Goal: Information Seeking & Learning: Learn about a topic

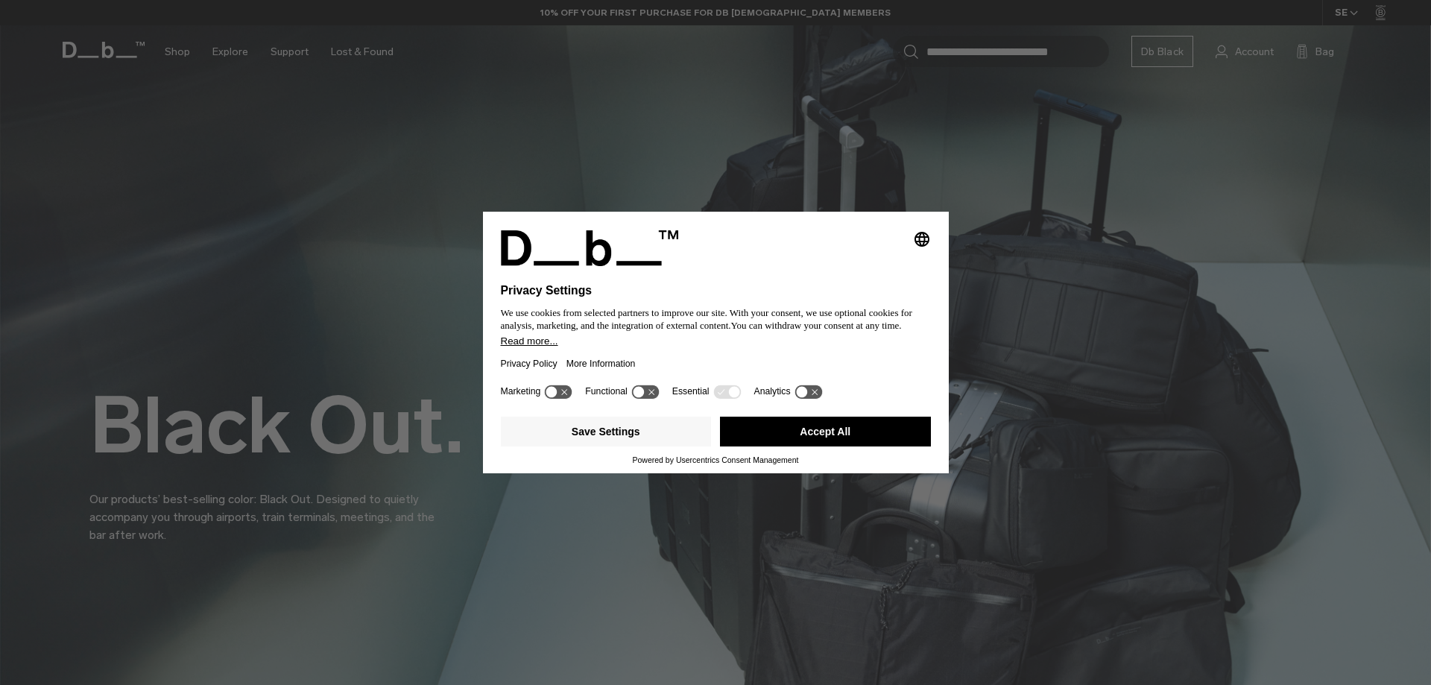
click at [846, 429] on button "Accept All" at bounding box center [825, 432] width 211 height 30
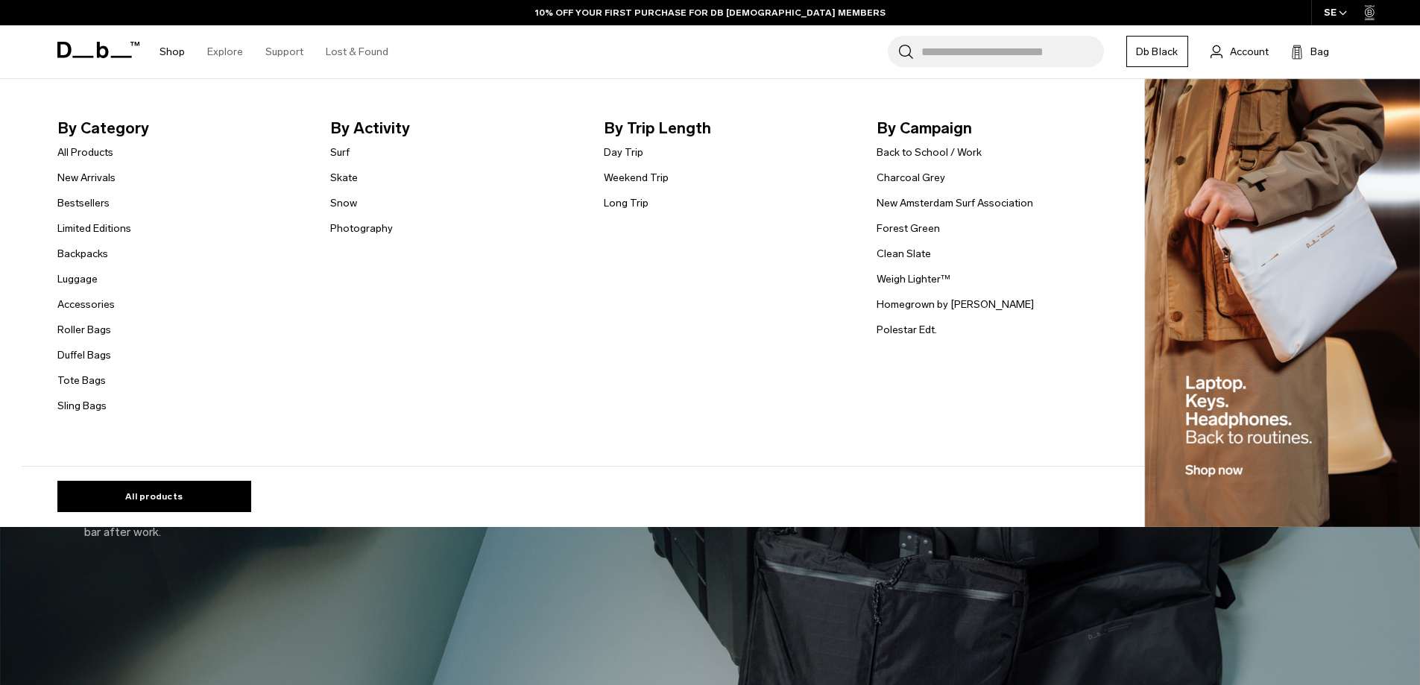
click at [173, 54] on link "Shop" at bounding box center [172, 51] width 25 height 53
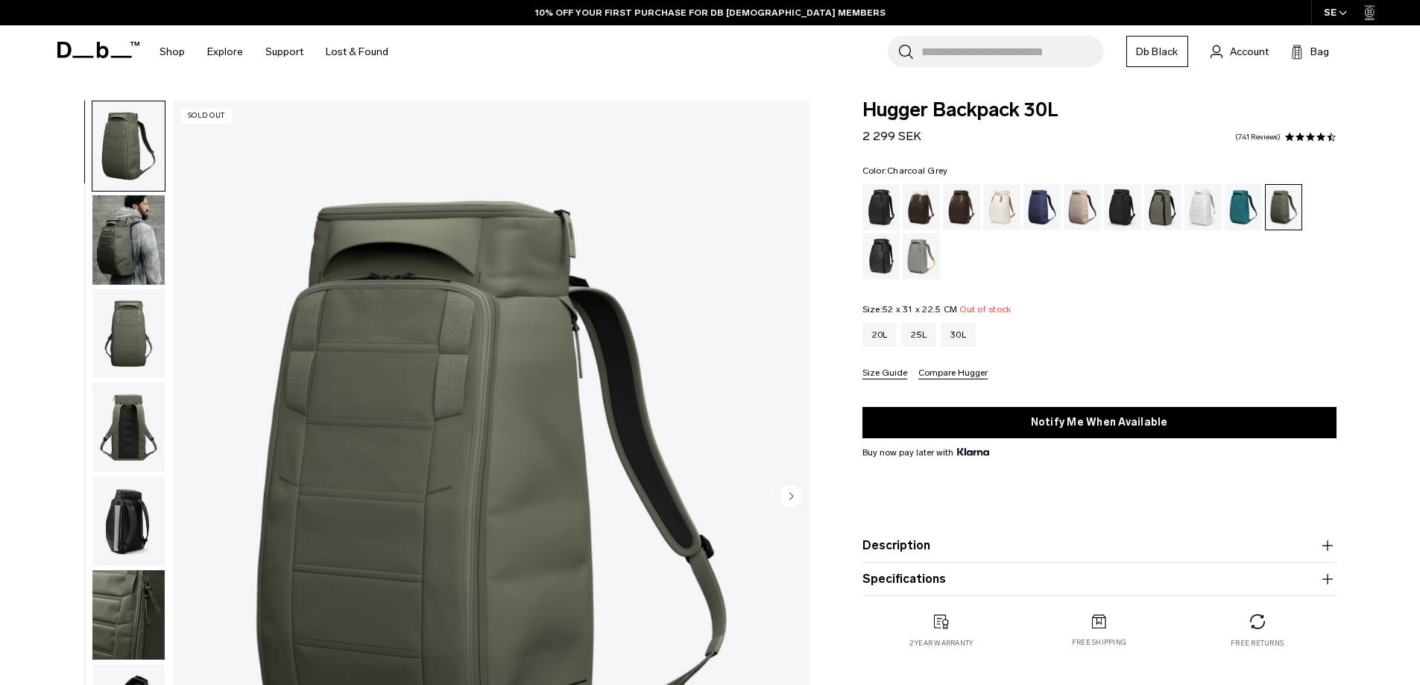
click at [1113, 217] on div "Charcoal Grey" at bounding box center [1123, 207] width 38 height 46
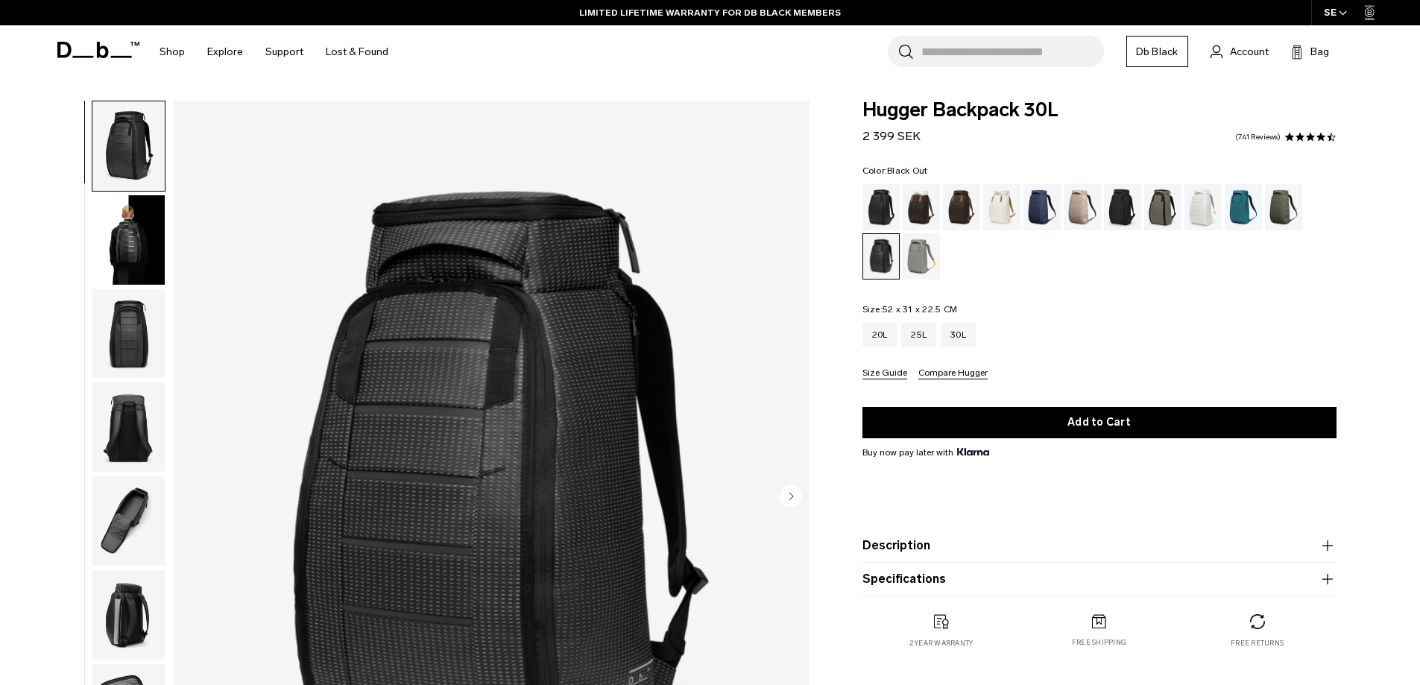
click at [888, 205] on div "Black Out" at bounding box center [881, 207] width 38 height 46
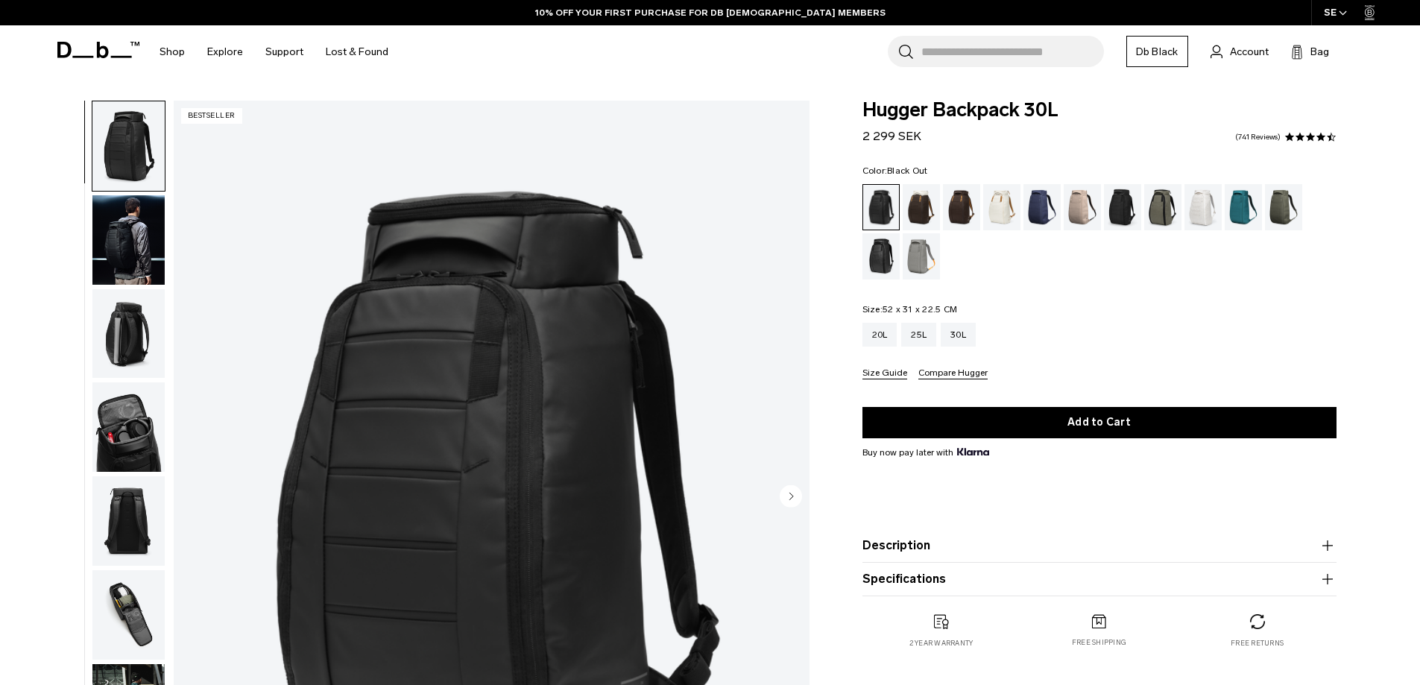
click at [135, 238] on img "button" at bounding box center [128, 239] width 72 height 89
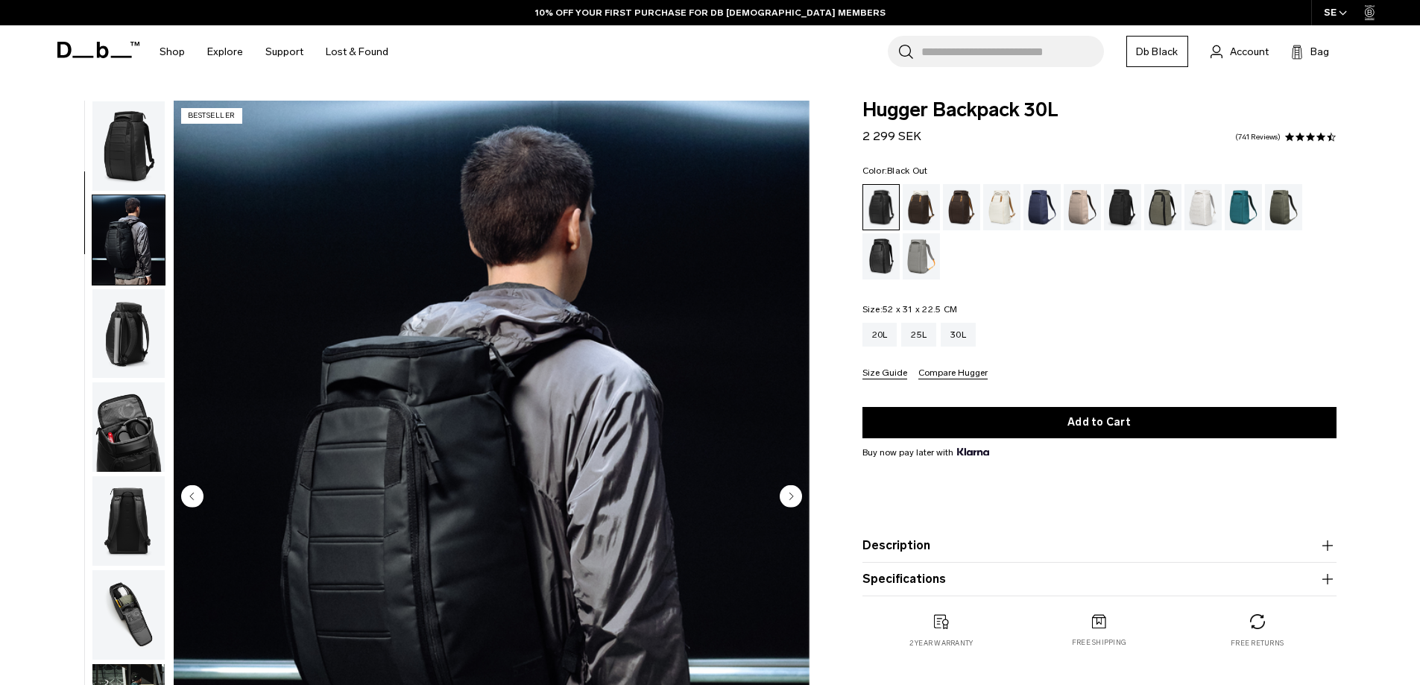
scroll to position [94, 0]
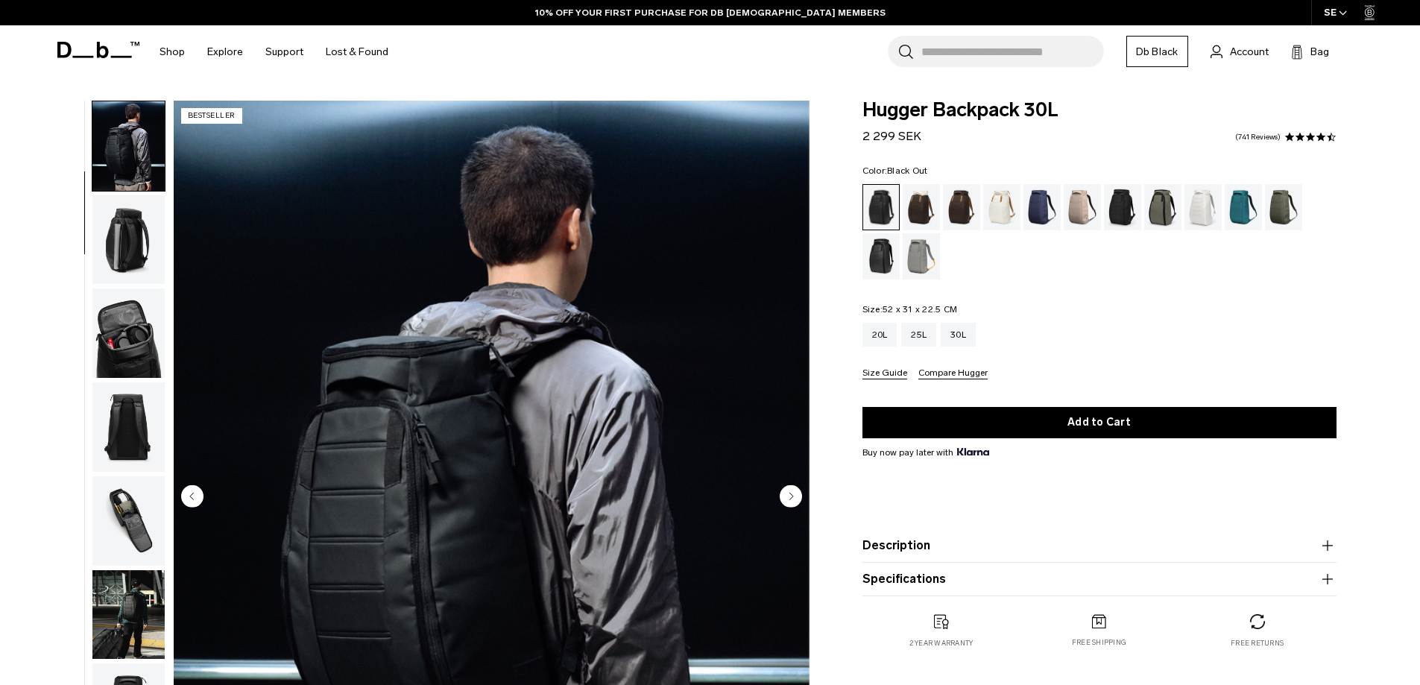
click at [125, 312] on img "button" at bounding box center [128, 332] width 72 height 89
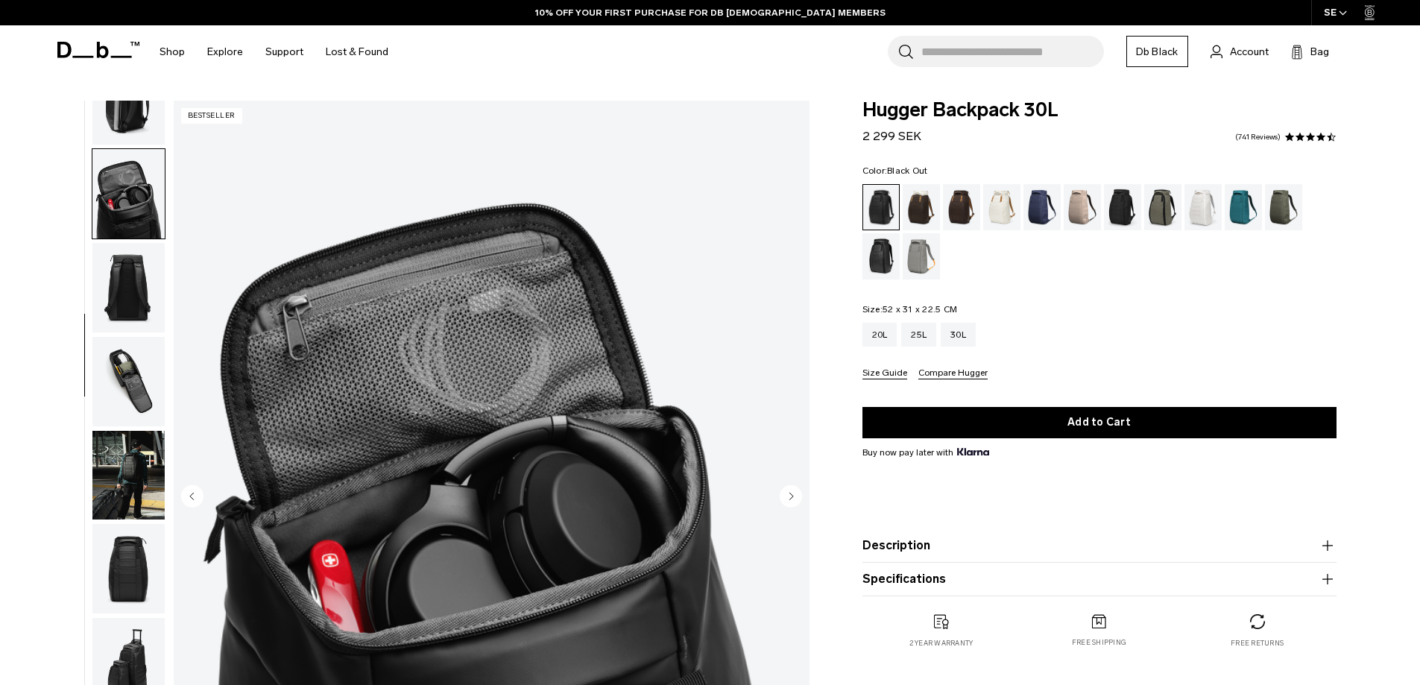
scroll to position [235, 0]
click at [121, 357] on img "button" at bounding box center [128, 379] width 72 height 89
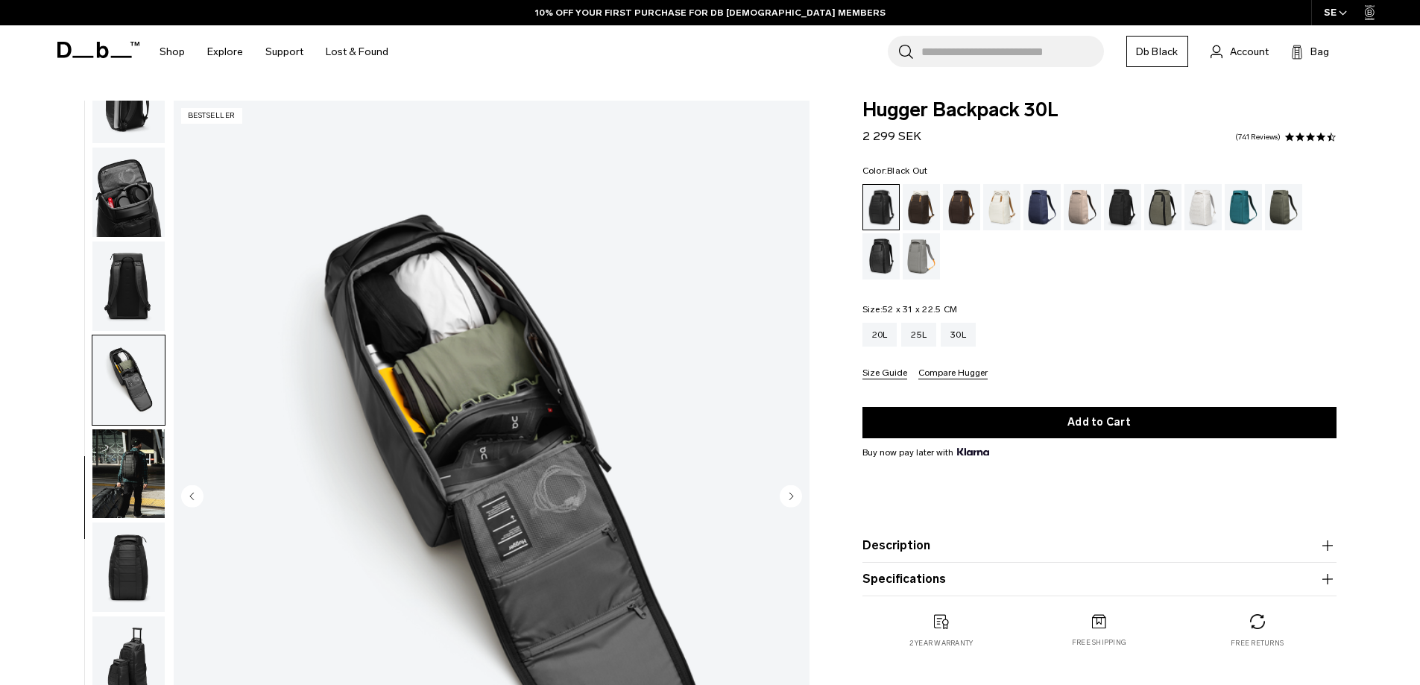
click at [125, 458] on img "button" at bounding box center [128, 473] width 72 height 89
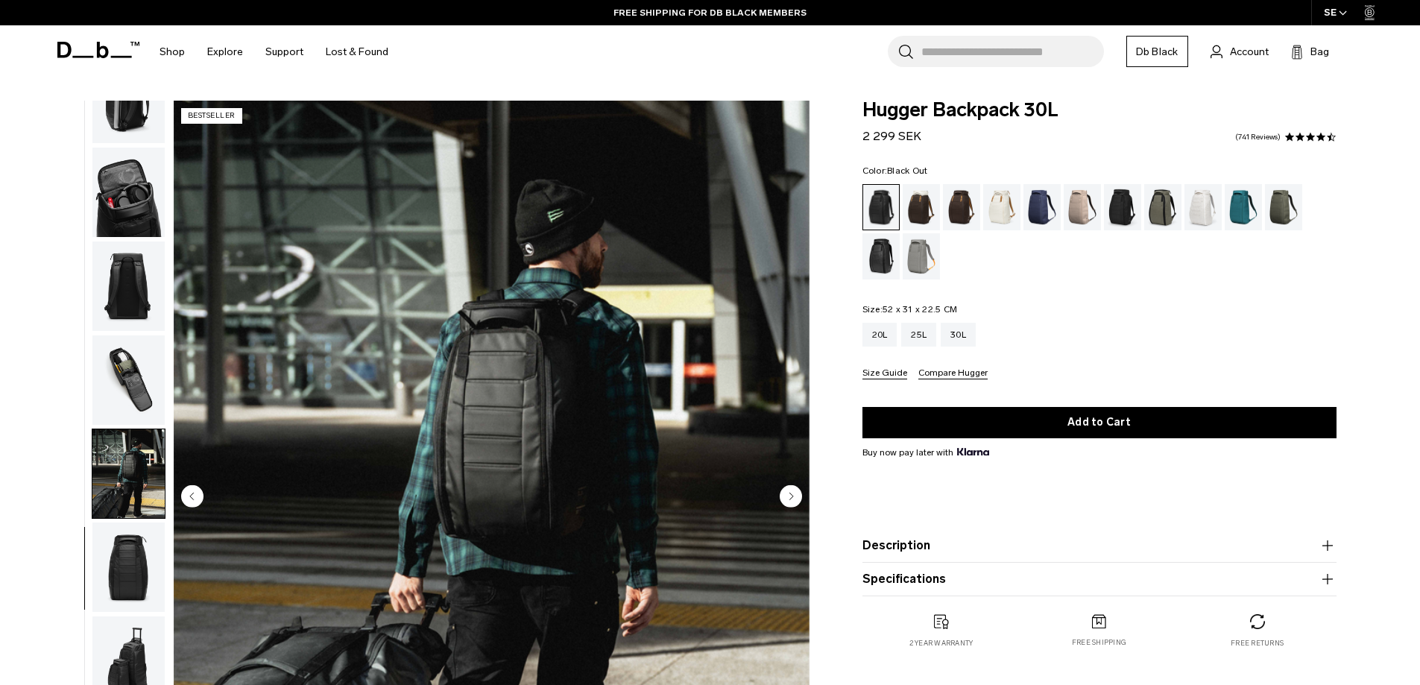
click at [126, 553] on img "button" at bounding box center [128, 567] width 72 height 89
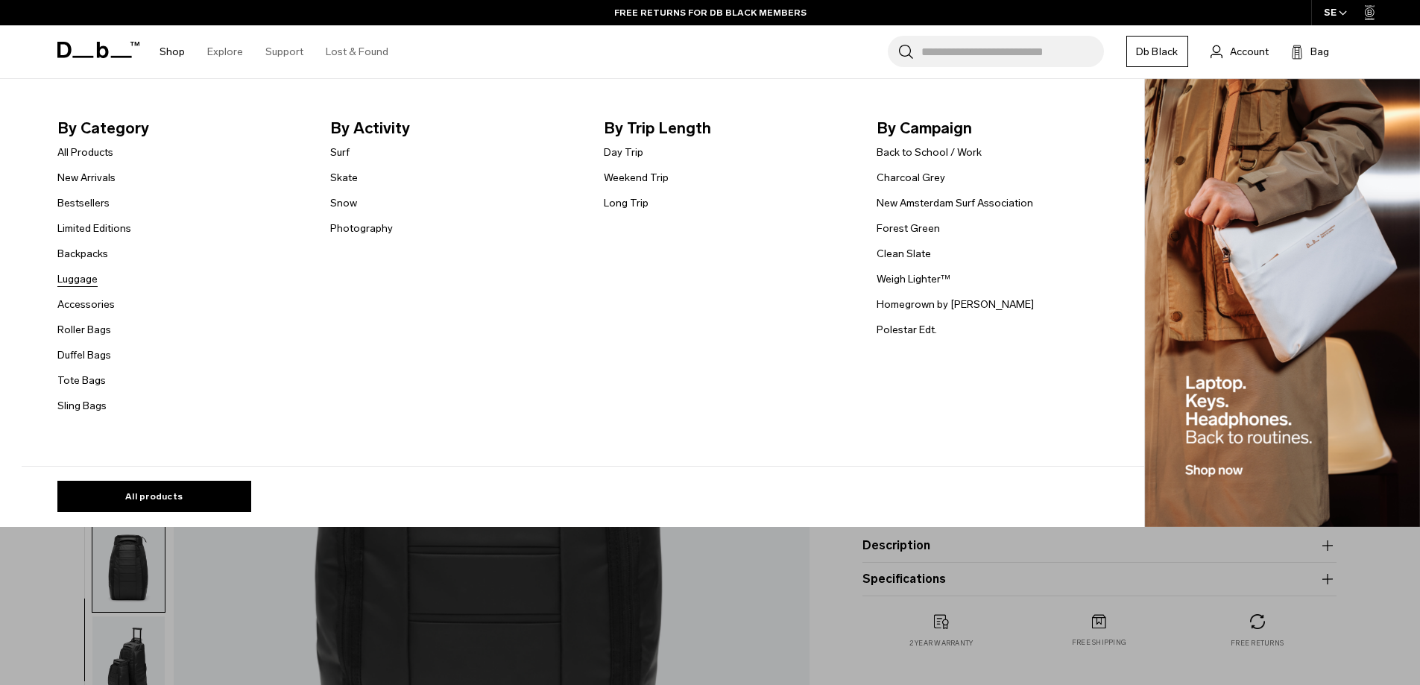
click at [84, 279] on link "Luggage" at bounding box center [77, 279] width 40 height 16
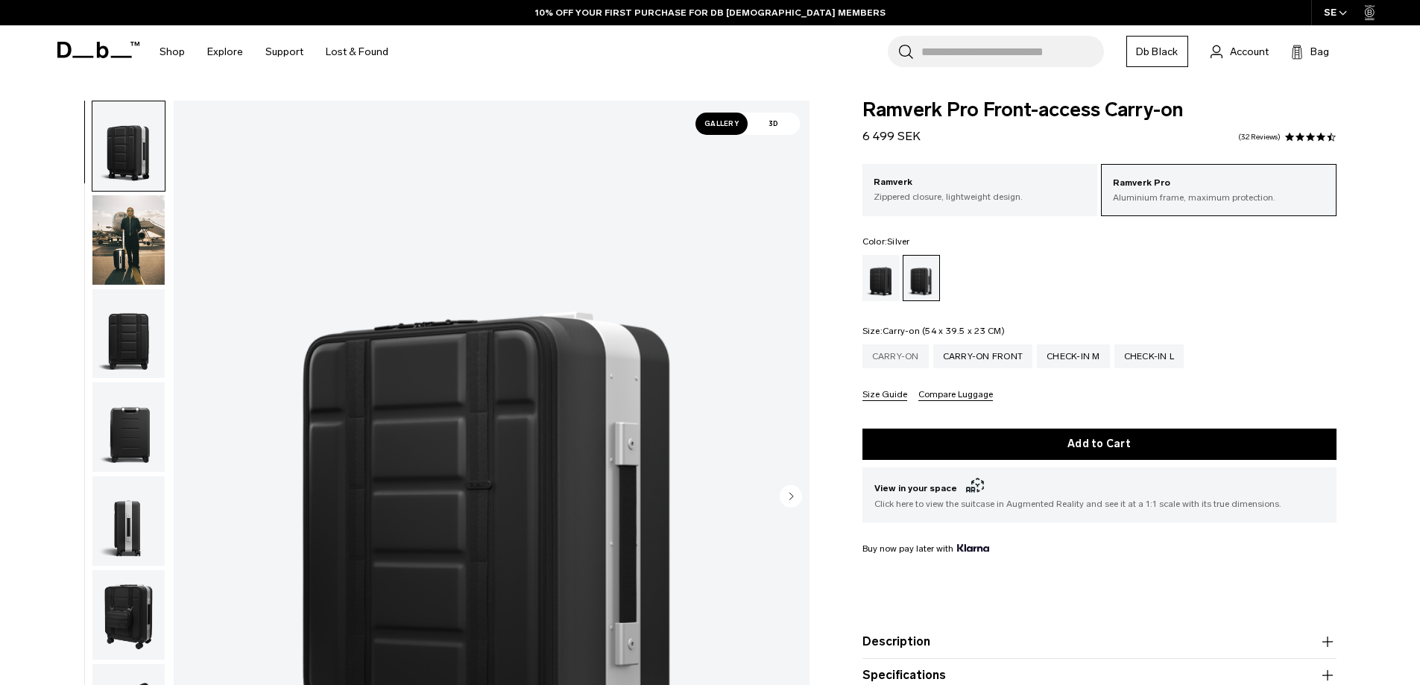
click at [902, 359] on div "Carry-on" at bounding box center [895, 356] width 66 height 24
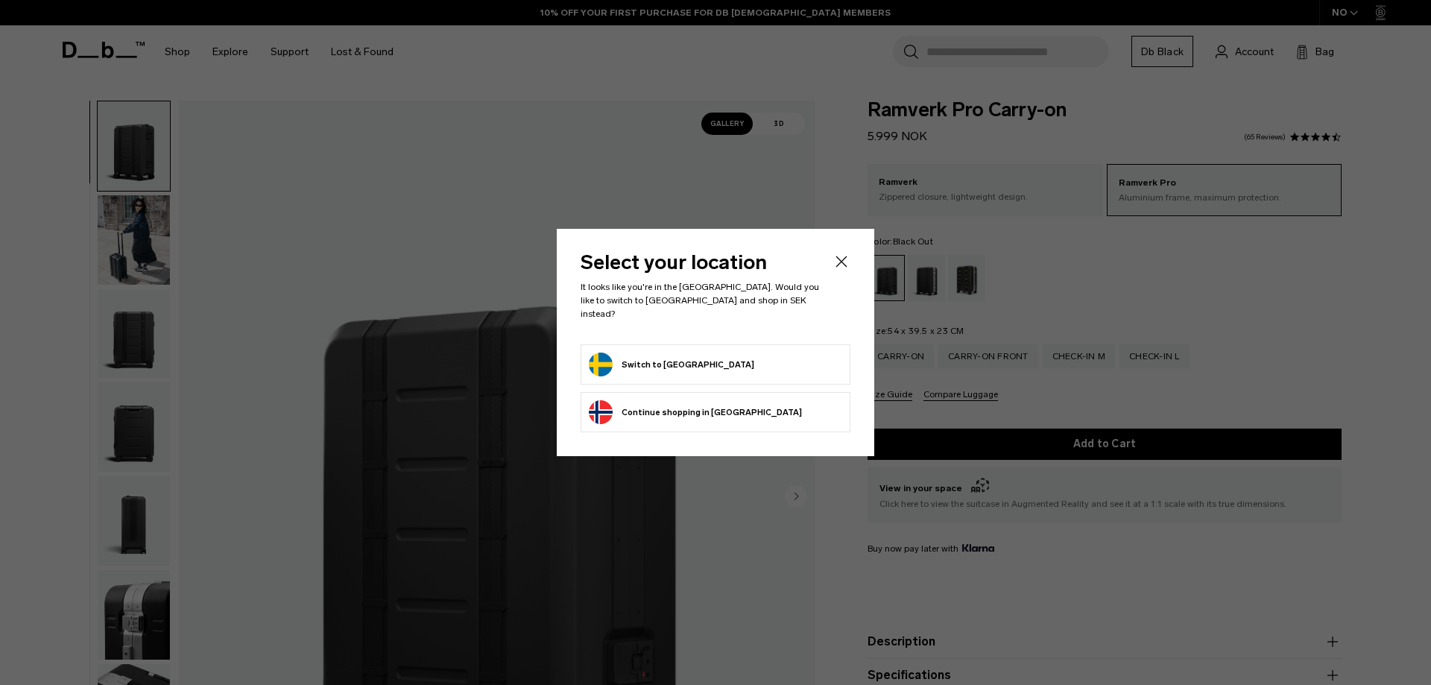
click at [845, 265] on icon "Close" at bounding box center [841, 261] width 11 height 11
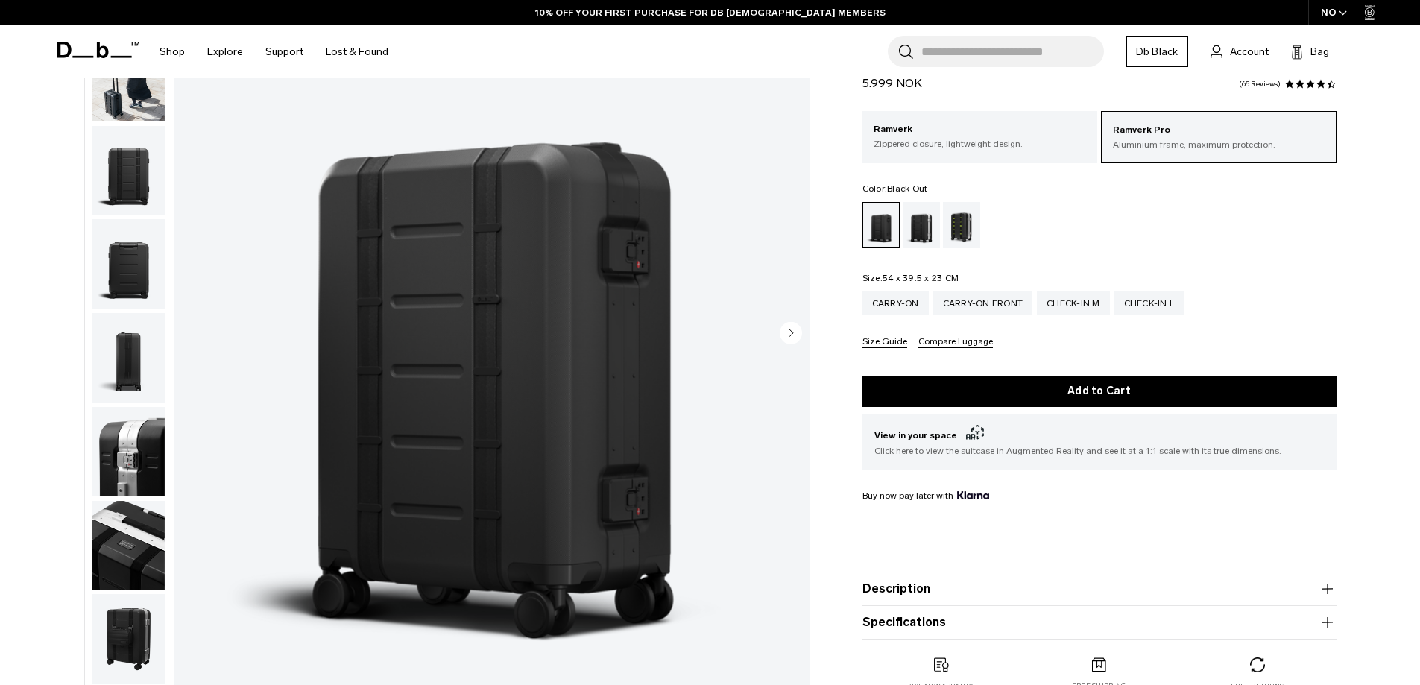
scroll to position [149, 0]
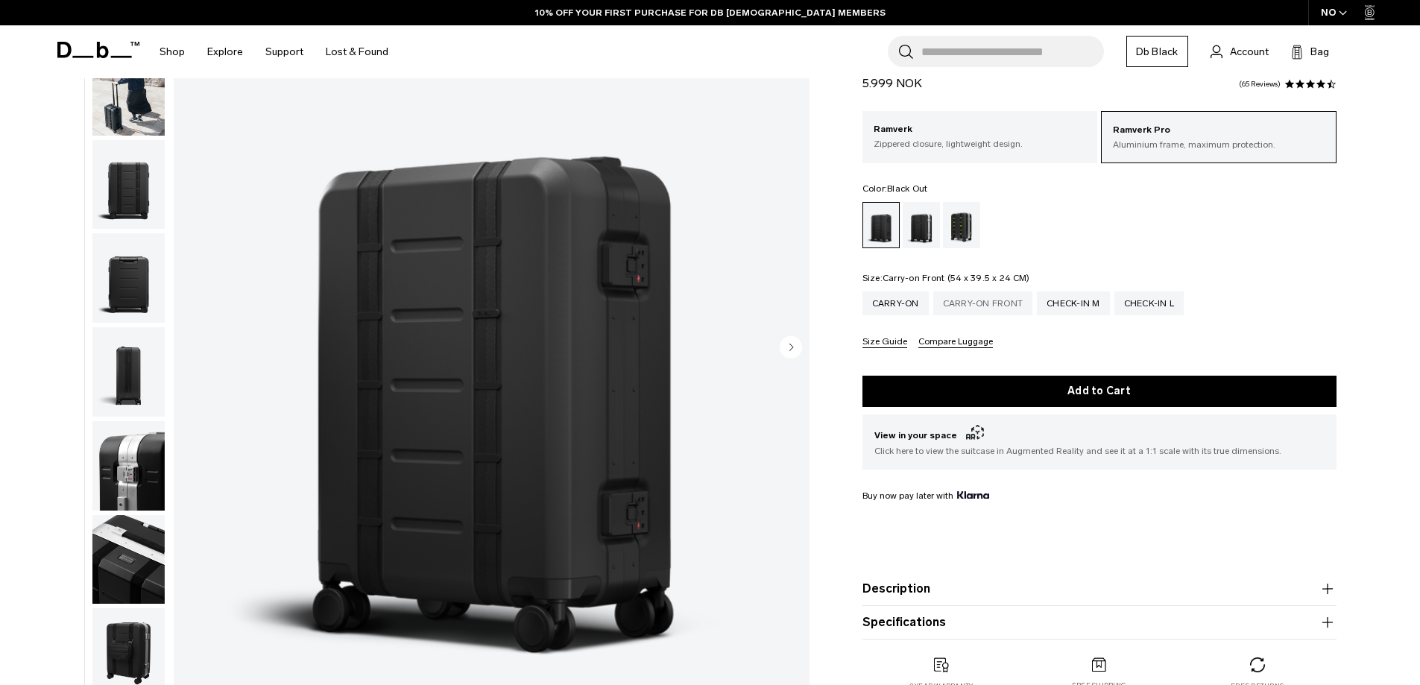
click at [950, 306] on div "Carry-on Front" at bounding box center [983, 303] width 100 height 24
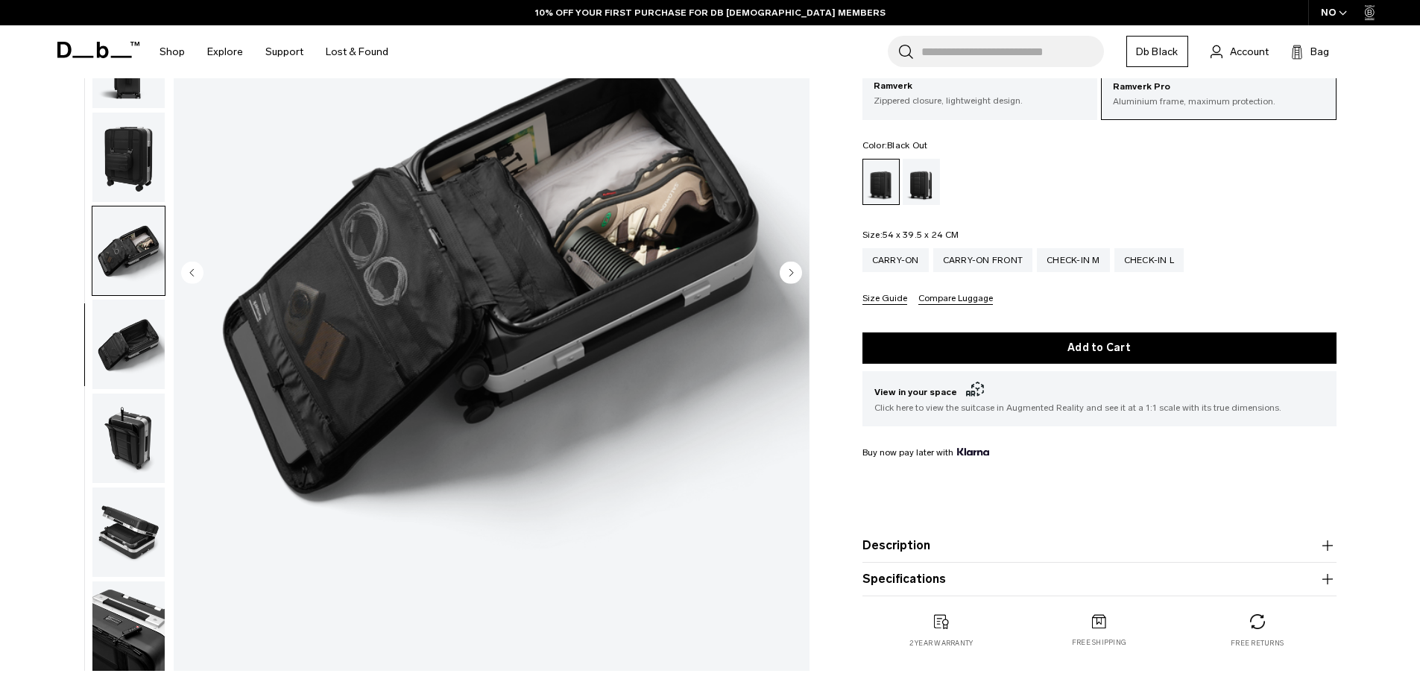
scroll to position [235, 0]
click at [134, 455] on img "button" at bounding box center [128, 437] width 72 height 89
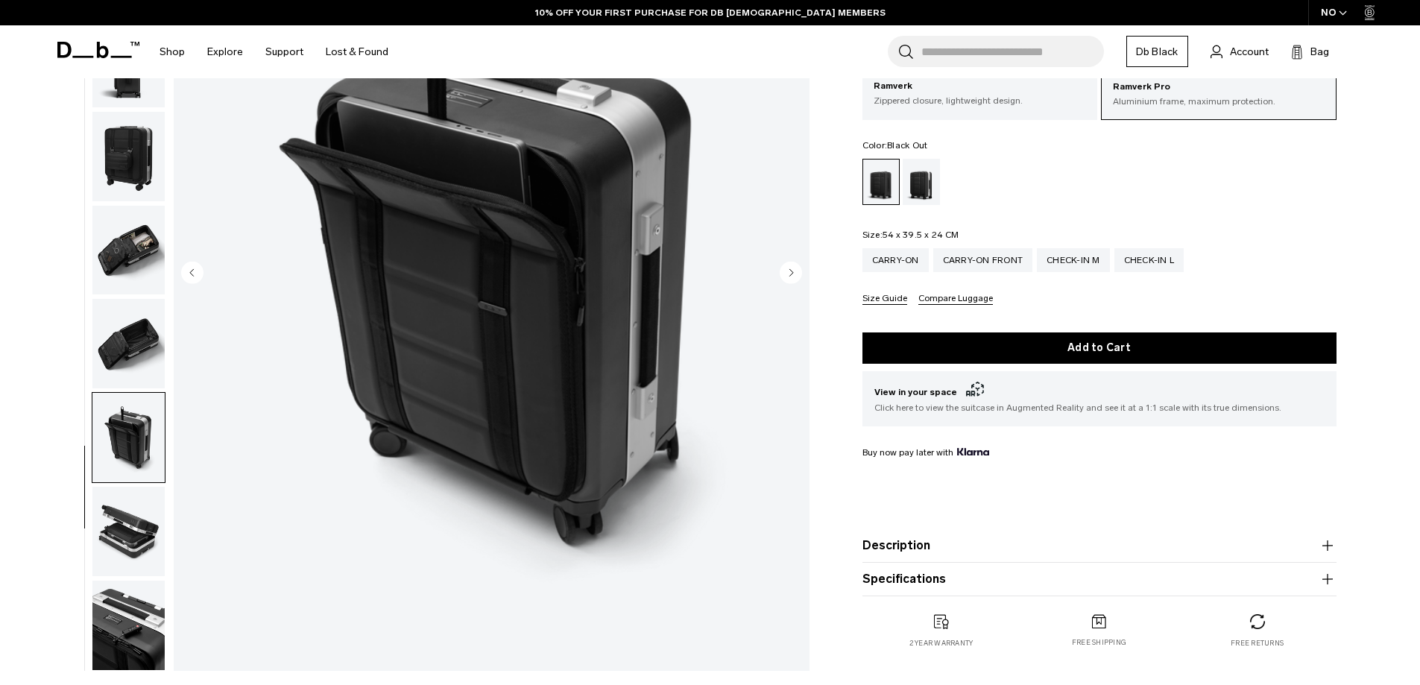
click at [137, 520] on img "button" at bounding box center [128, 531] width 72 height 89
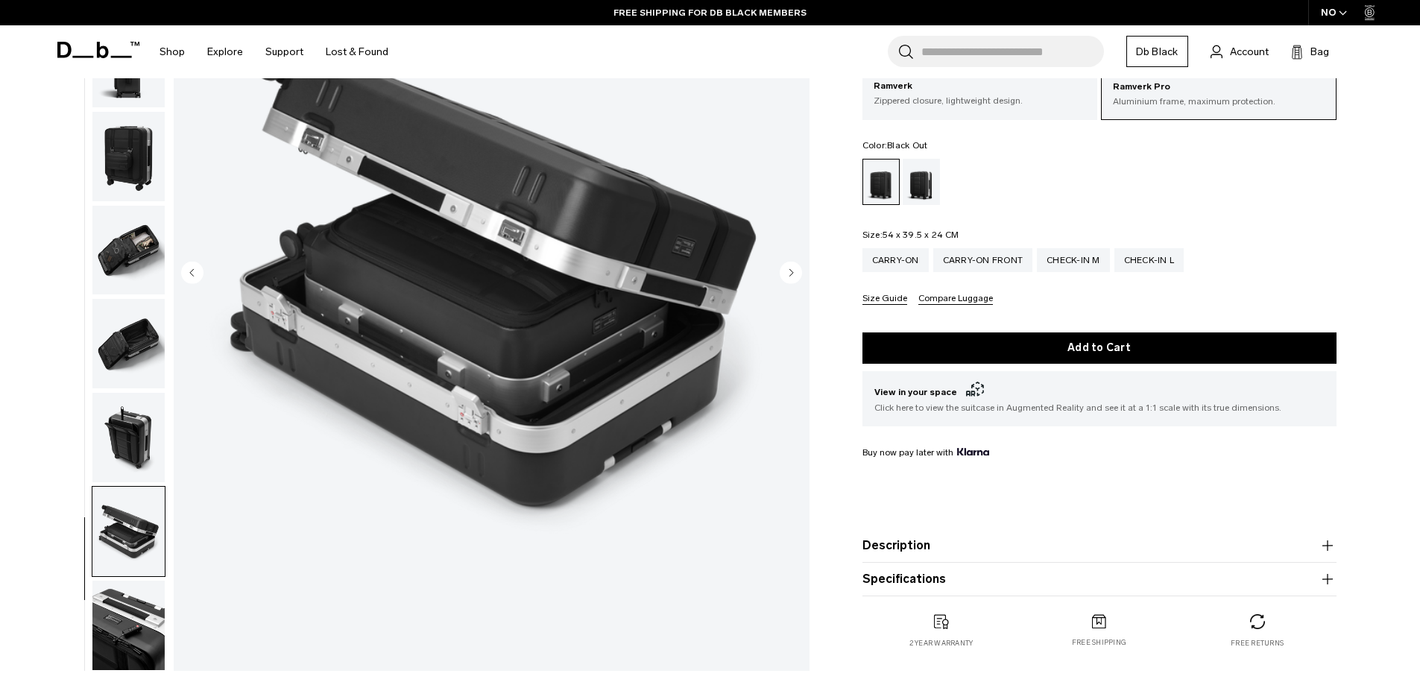
click at [140, 610] on img "button" at bounding box center [128, 625] width 72 height 89
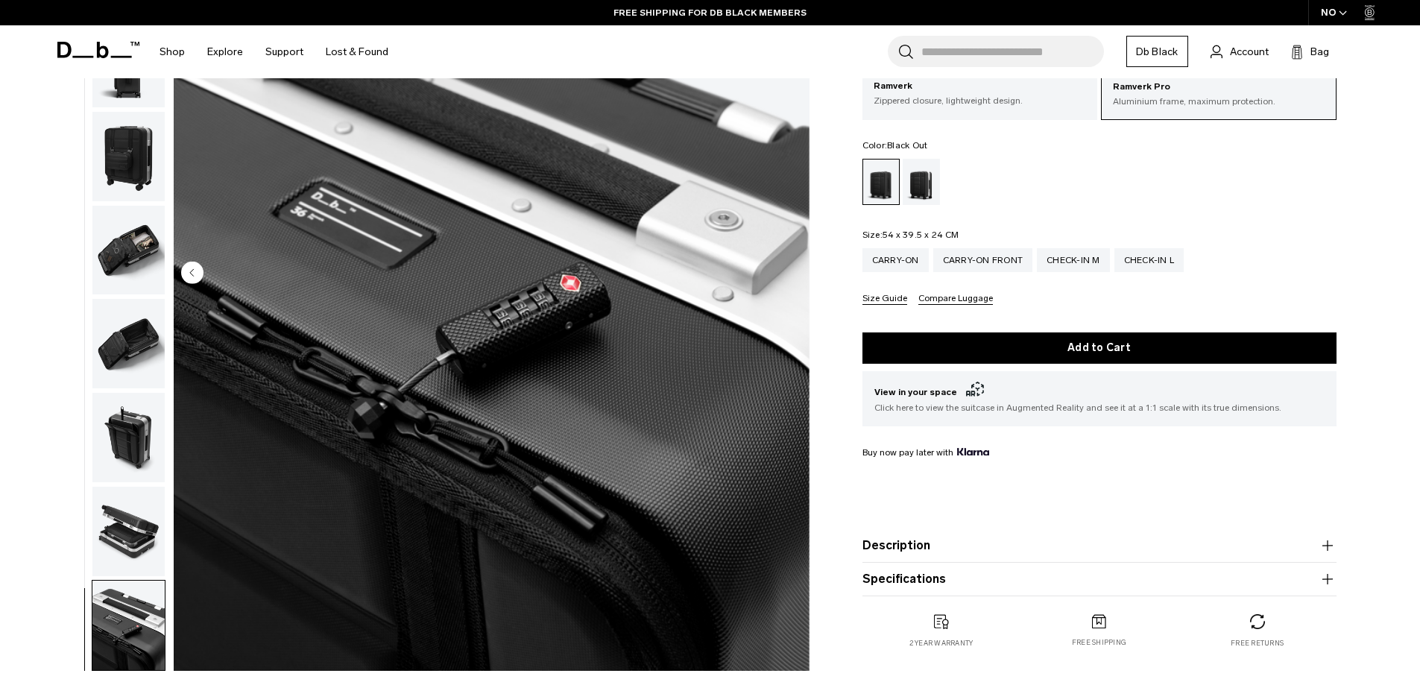
click at [139, 537] on img "button" at bounding box center [128, 531] width 72 height 89
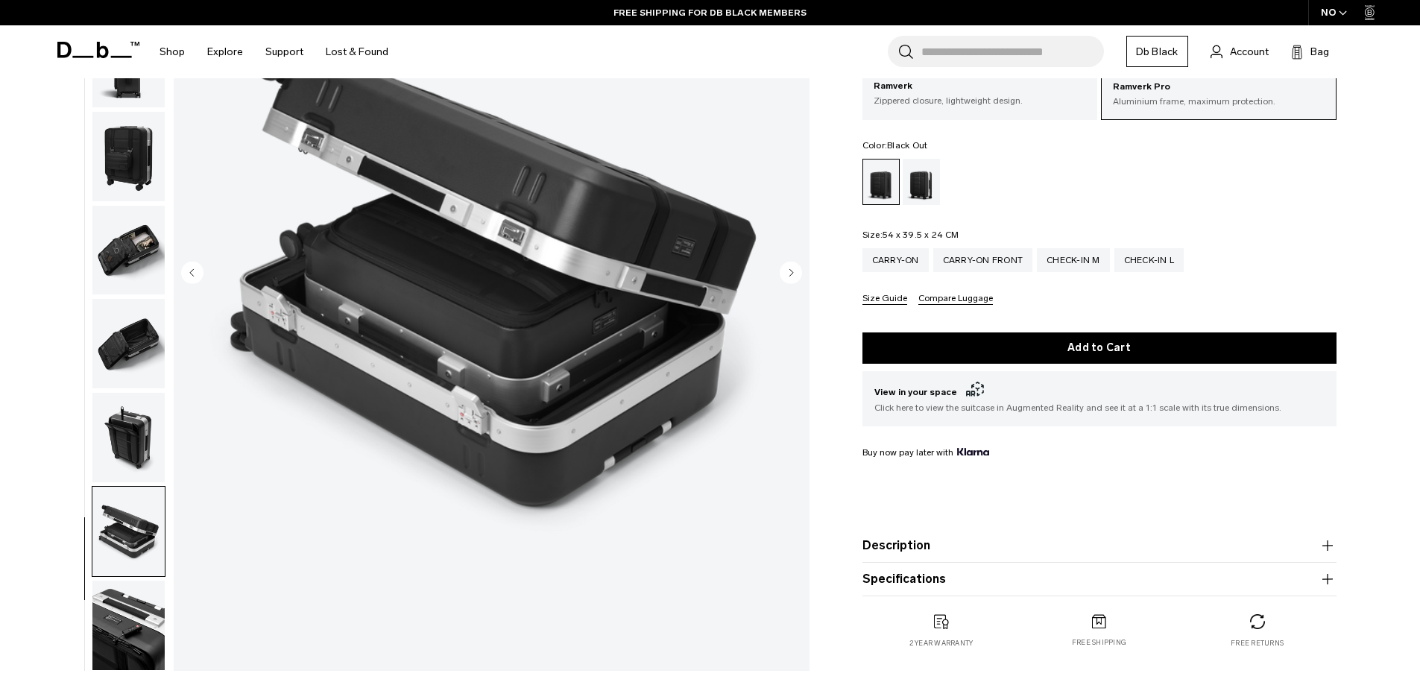
click at [148, 434] on img "button" at bounding box center [128, 437] width 72 height 89
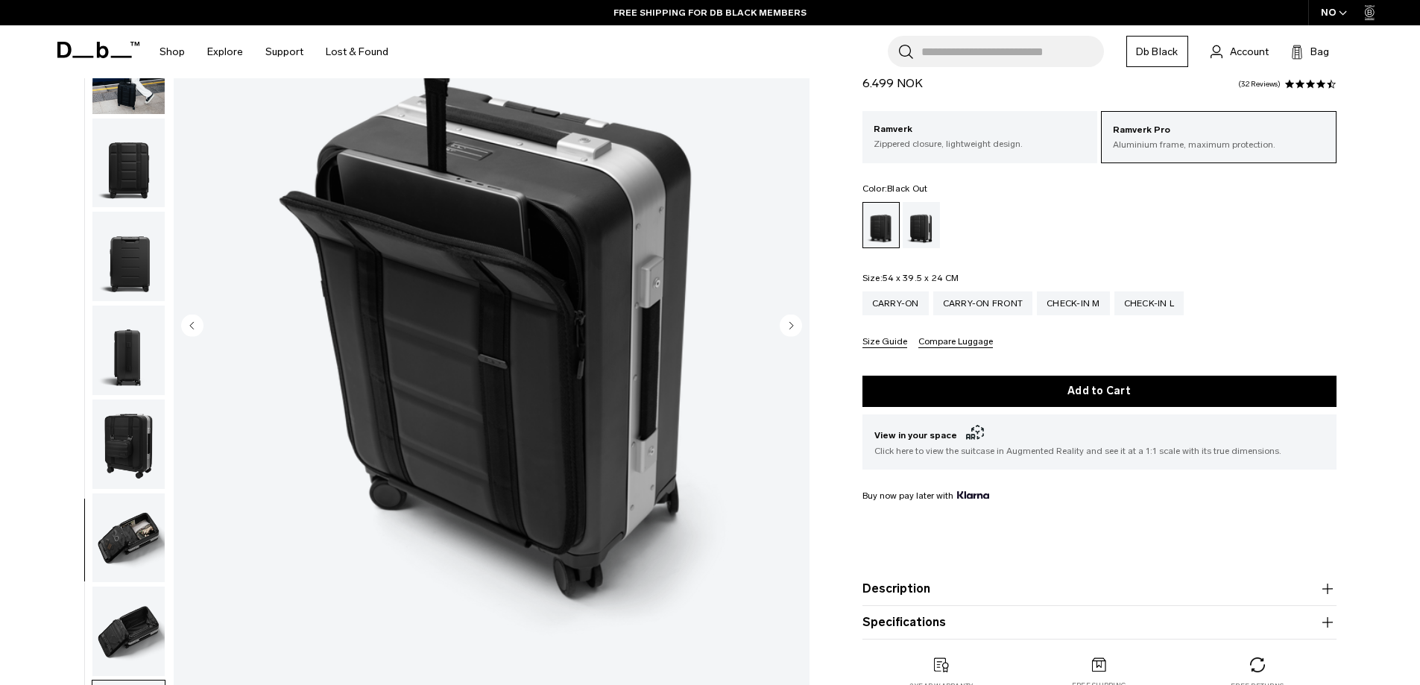
scroll to position [0, 0]
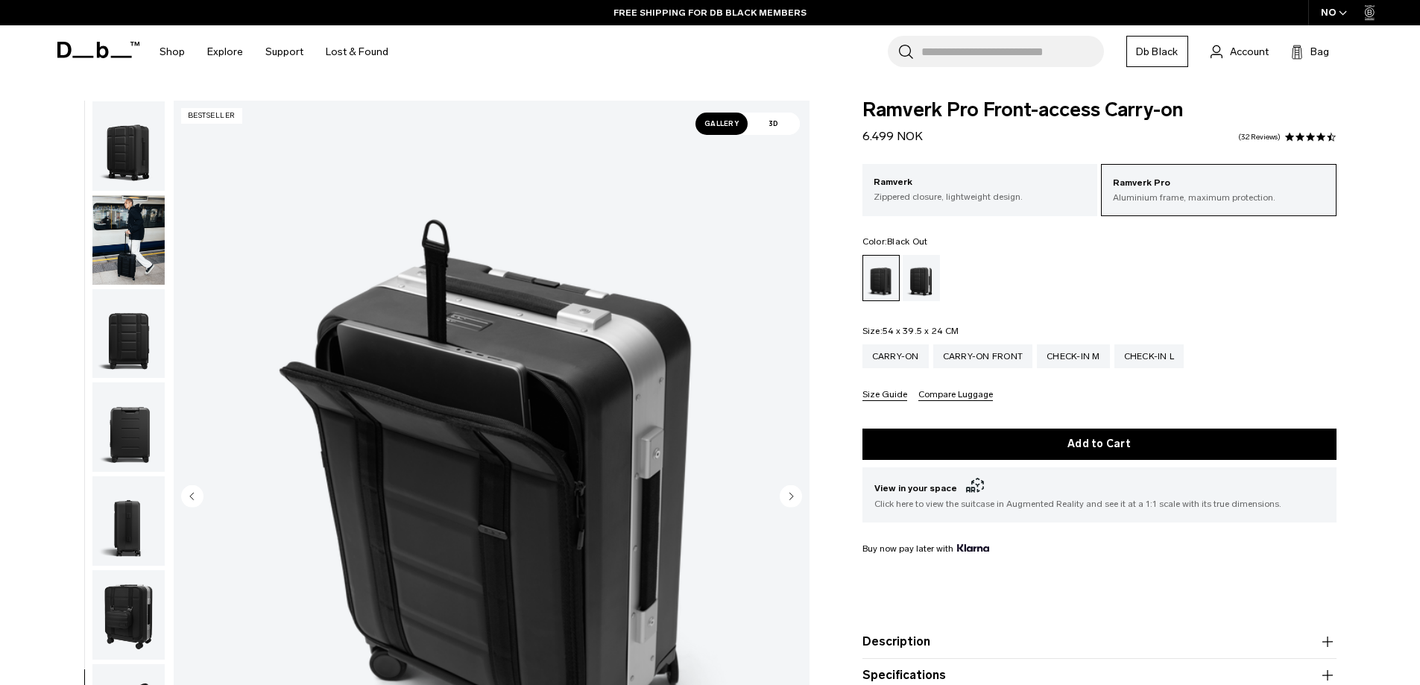
click at [135, 262] on img "button" at bounding box center [128, 239] width 72 height 89
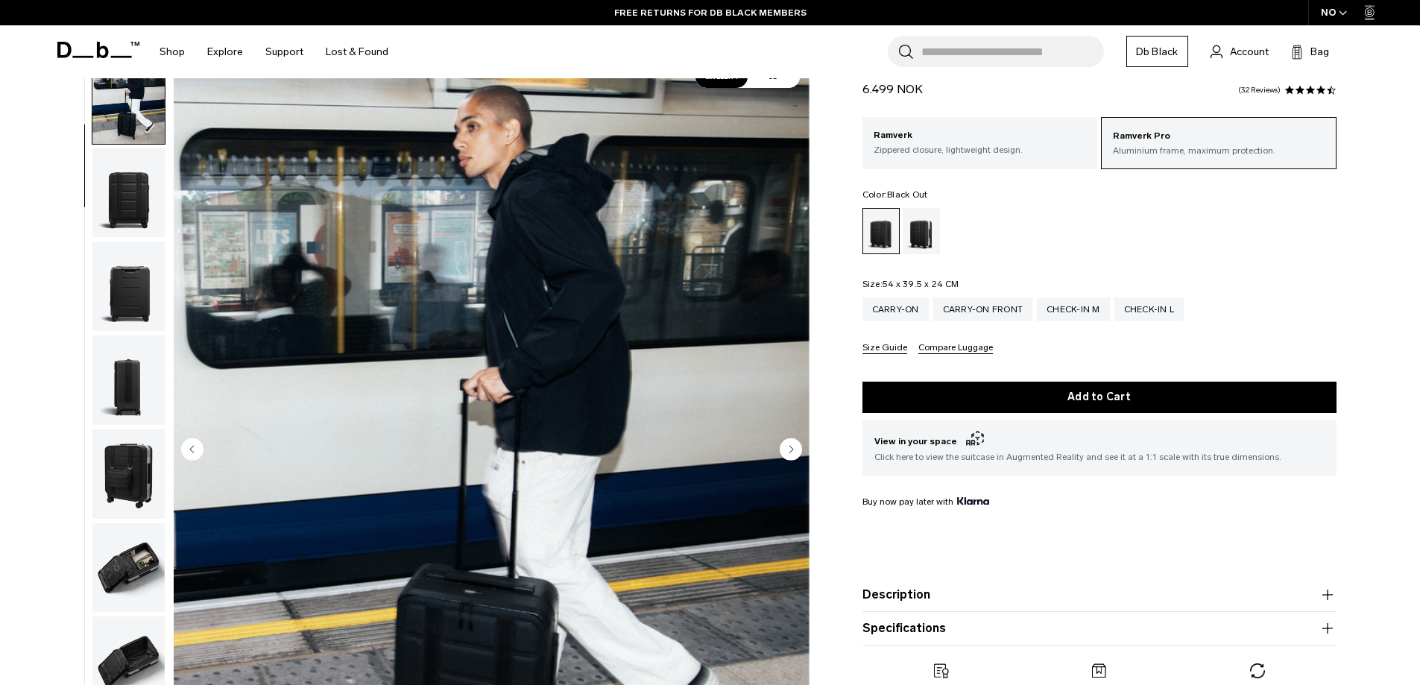
scroll to position [224, 0]
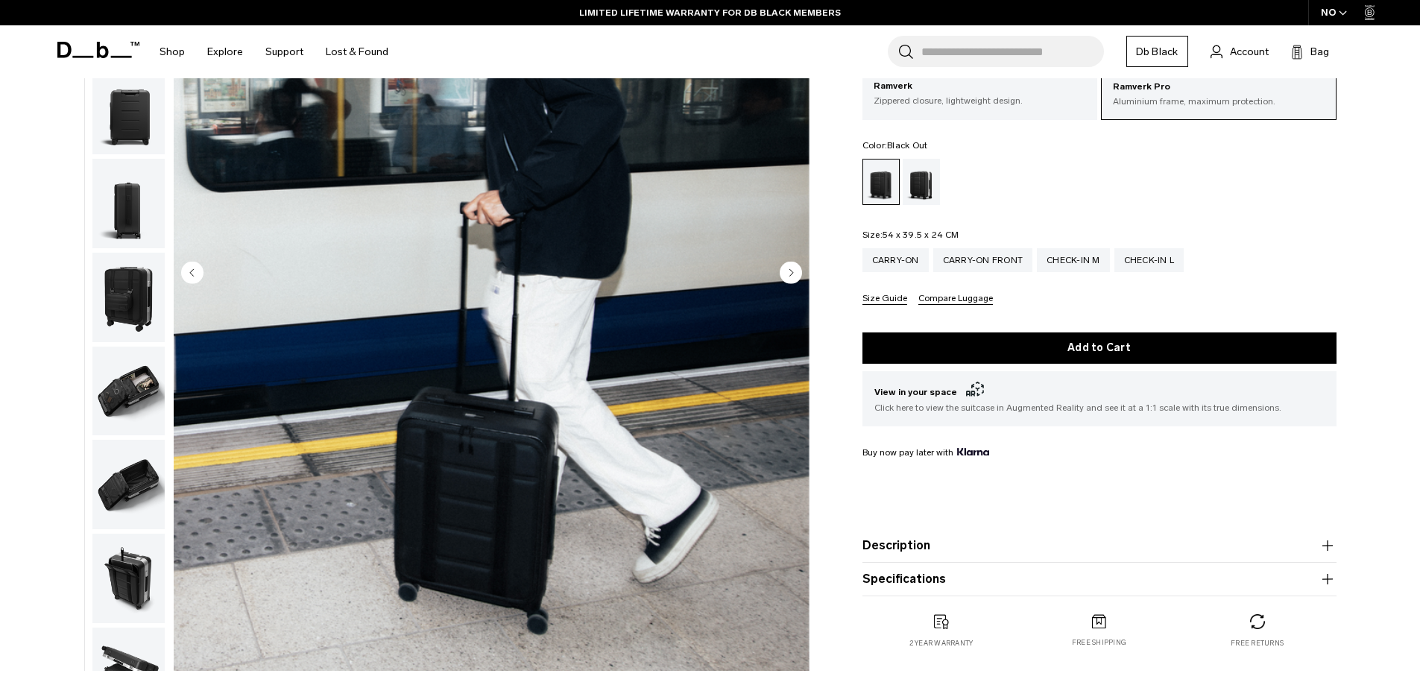
click at [935, 300] on button "Compare Luggage" at bounding box center [955, 299] width 75 height 11
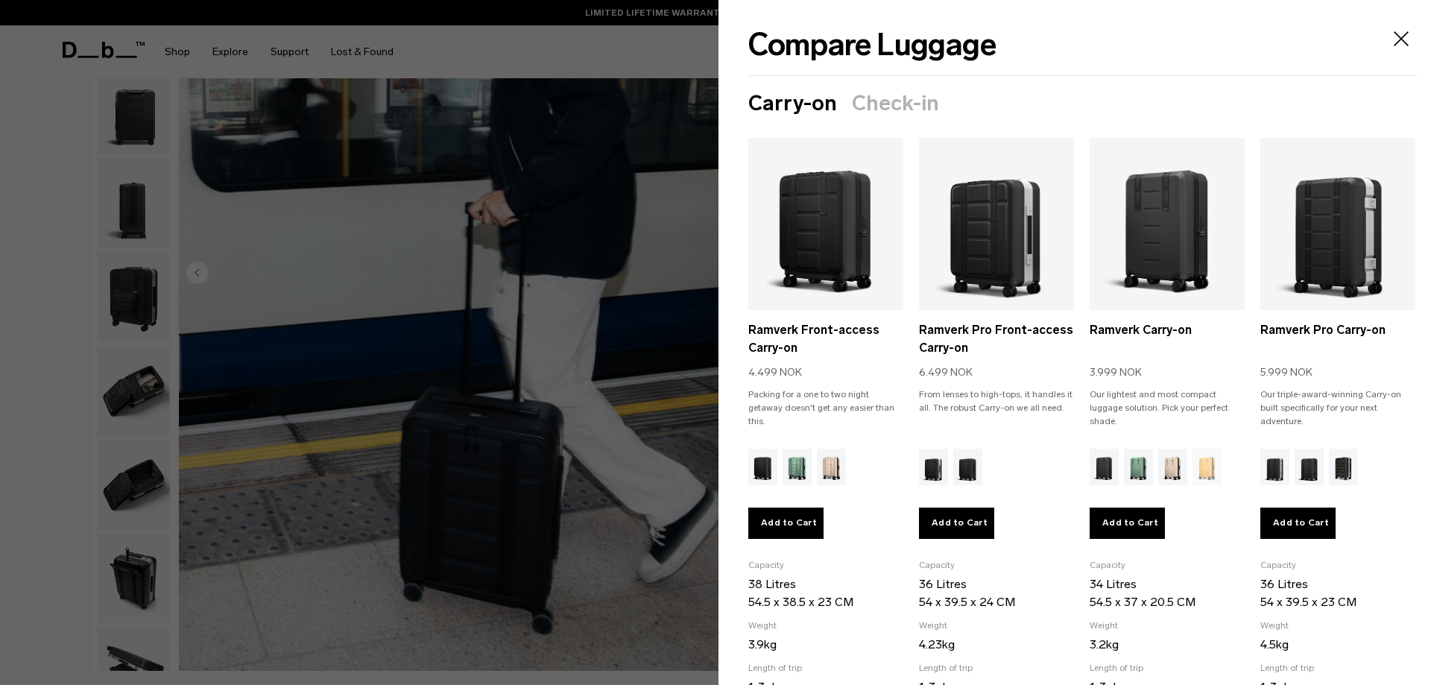
click at [1392, 32] on icon "Close" at bounding box center [1401, 39] width 24 height 24
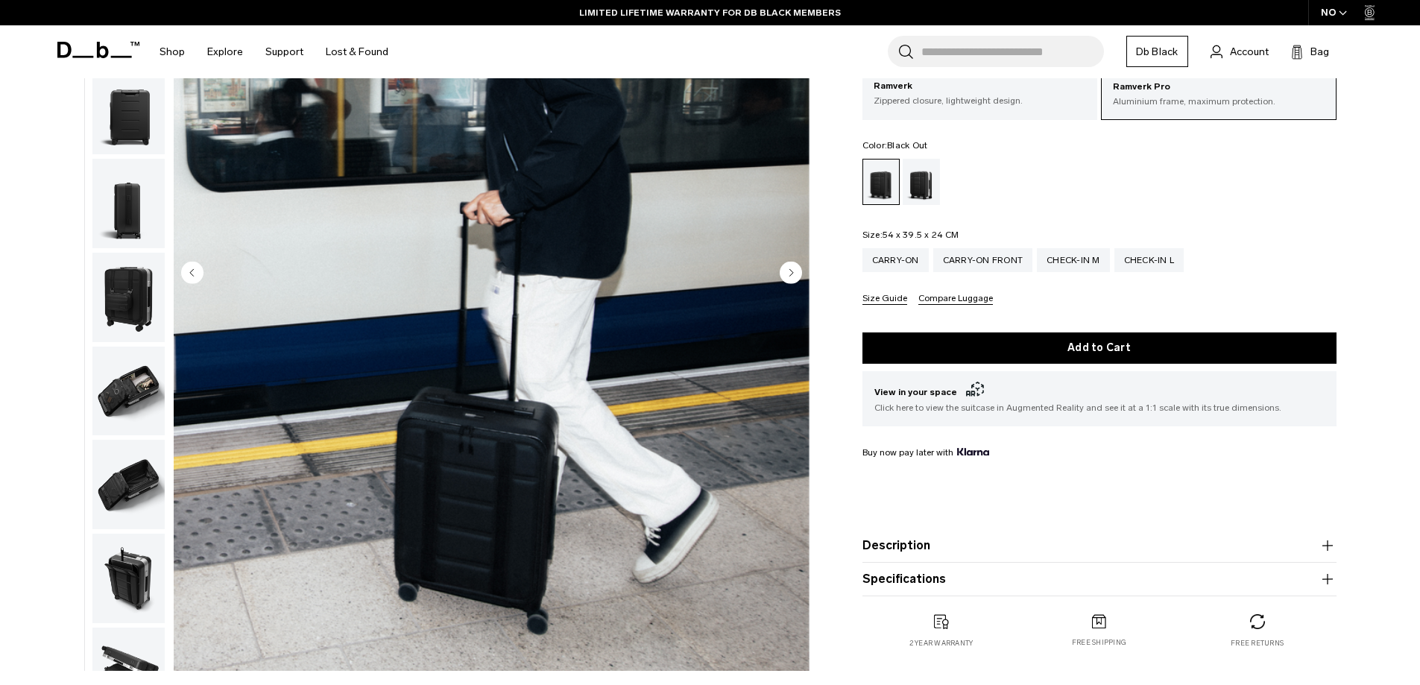
click at [878, 303] on form "Ramverk Pro Front-access Carry-on 6.499 NOK 4.4 star rating 32 Reviews Ramverk …" at bounding box center [1099, 300] width 474 height 592
click at [879, 301] on button "Size Guide" at bounding box center [884, 299] width 45 height 11
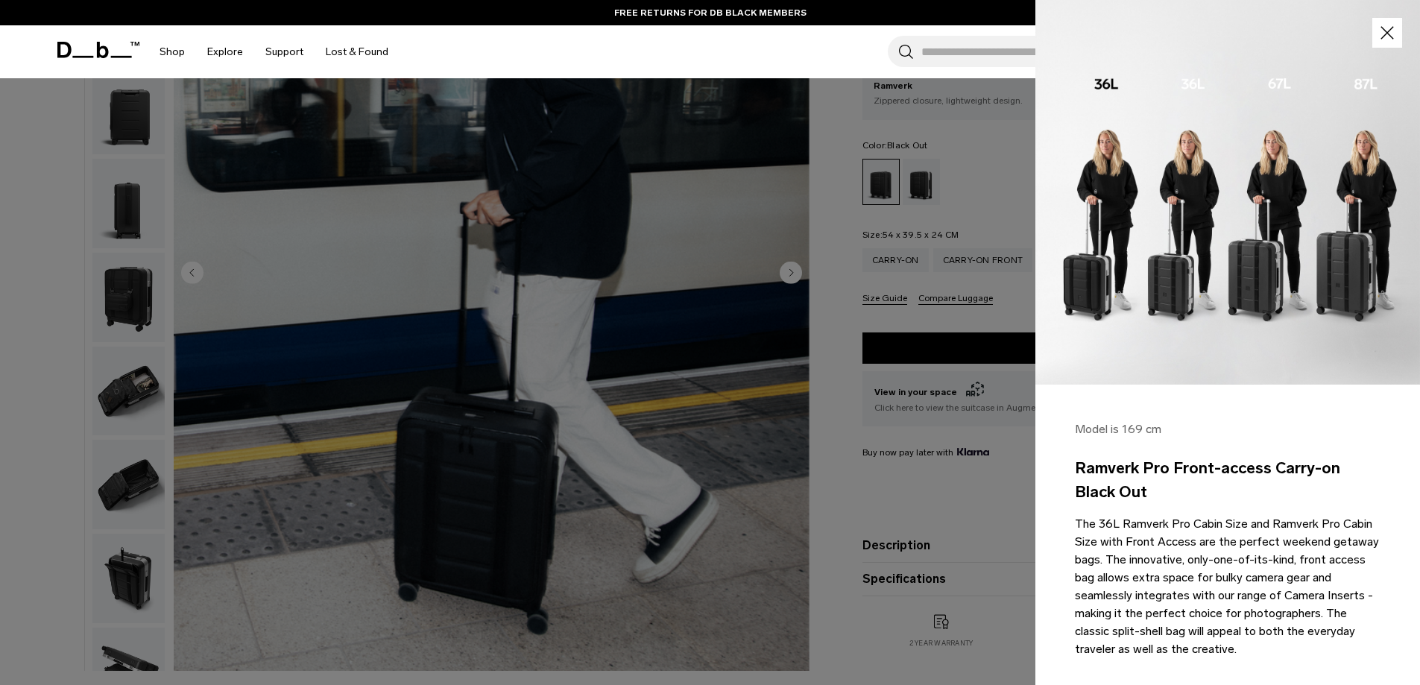
click at [962, 315] on div at bounding box center [710, 342] width 1420 height 685
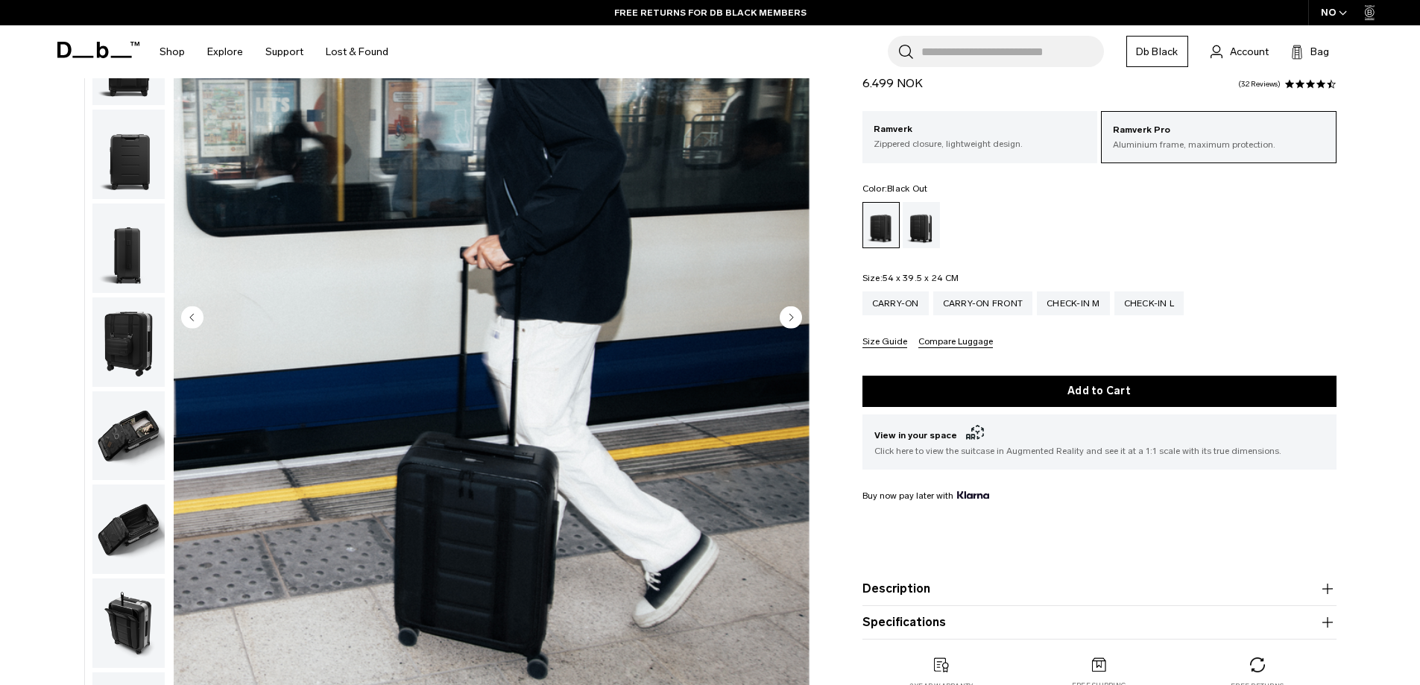
scroll to position [0, 0]
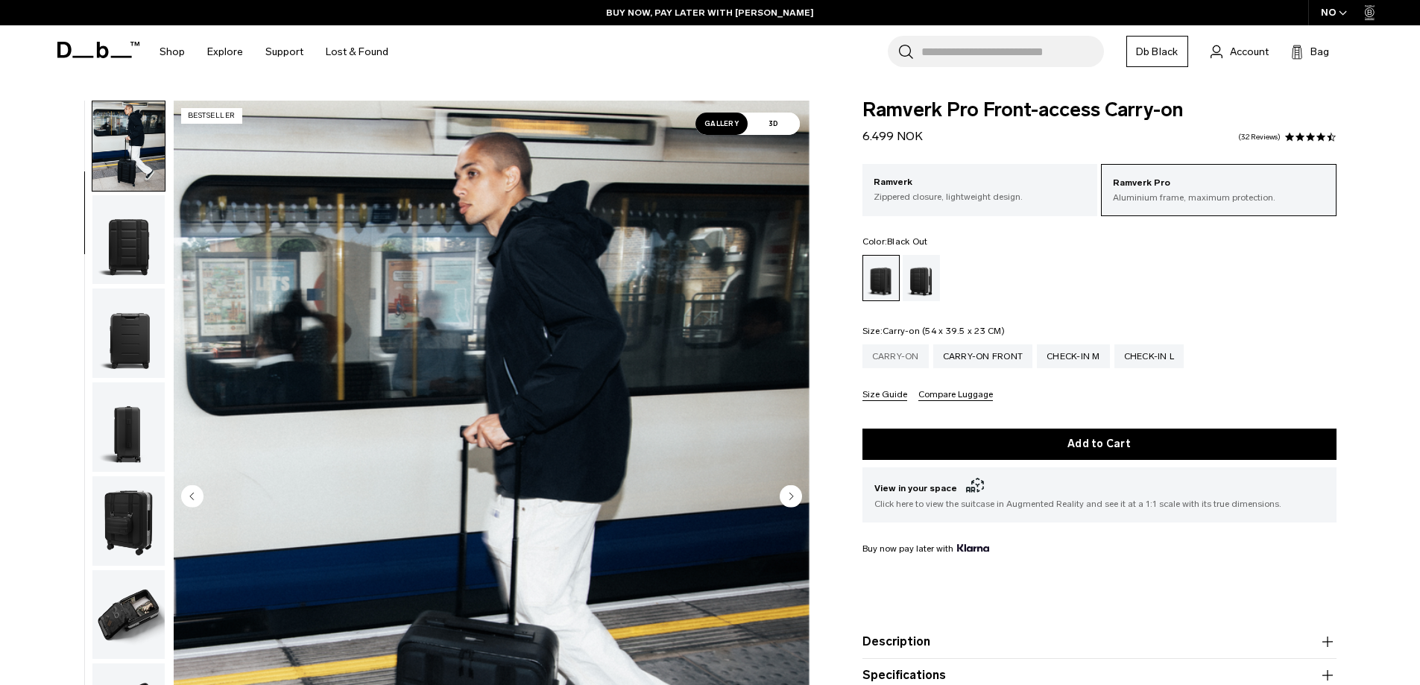
click at [894, 358] on div "Carry-on" at bounding box center [895, 356] width 66 height 24
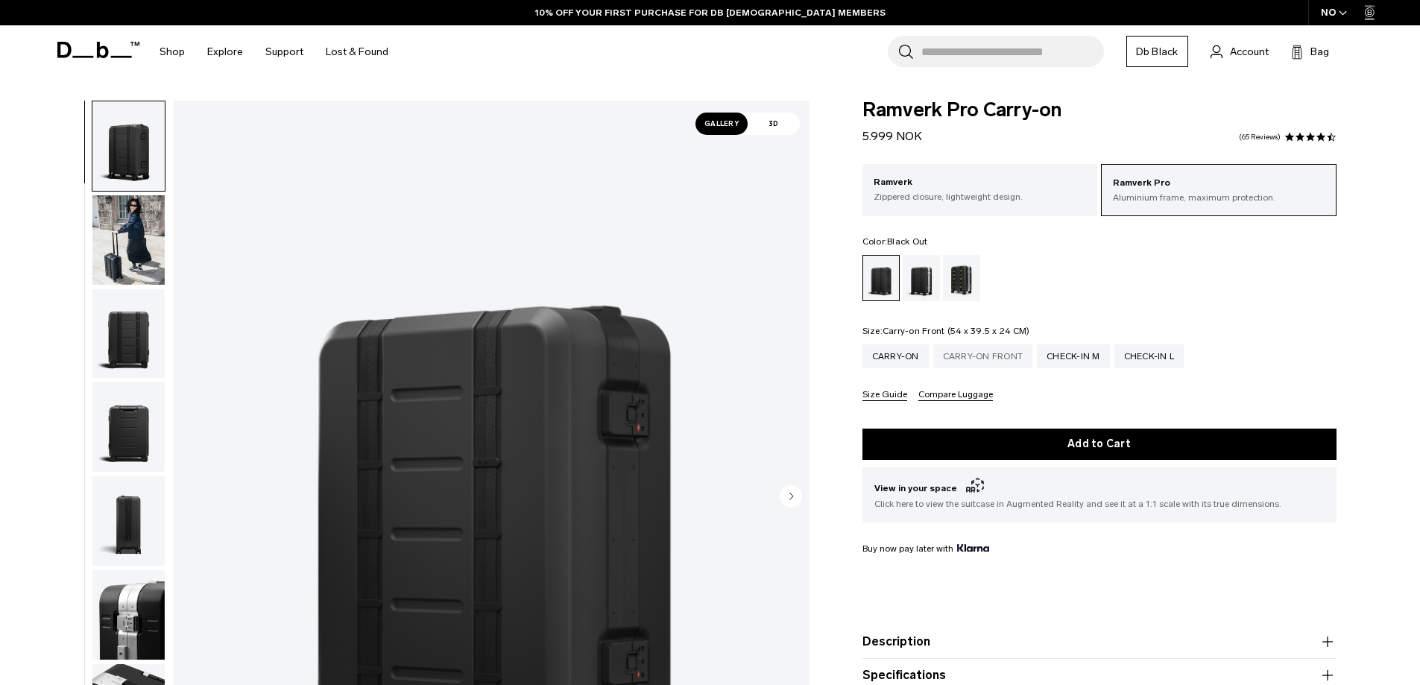
click at [982, 355] on div "Carry-on Front" at bounding box center [983, 356] width 100 height 24
click at [974, 360] on div "Carry-on Front" at bounding box center [983, 356] width 100 height 24
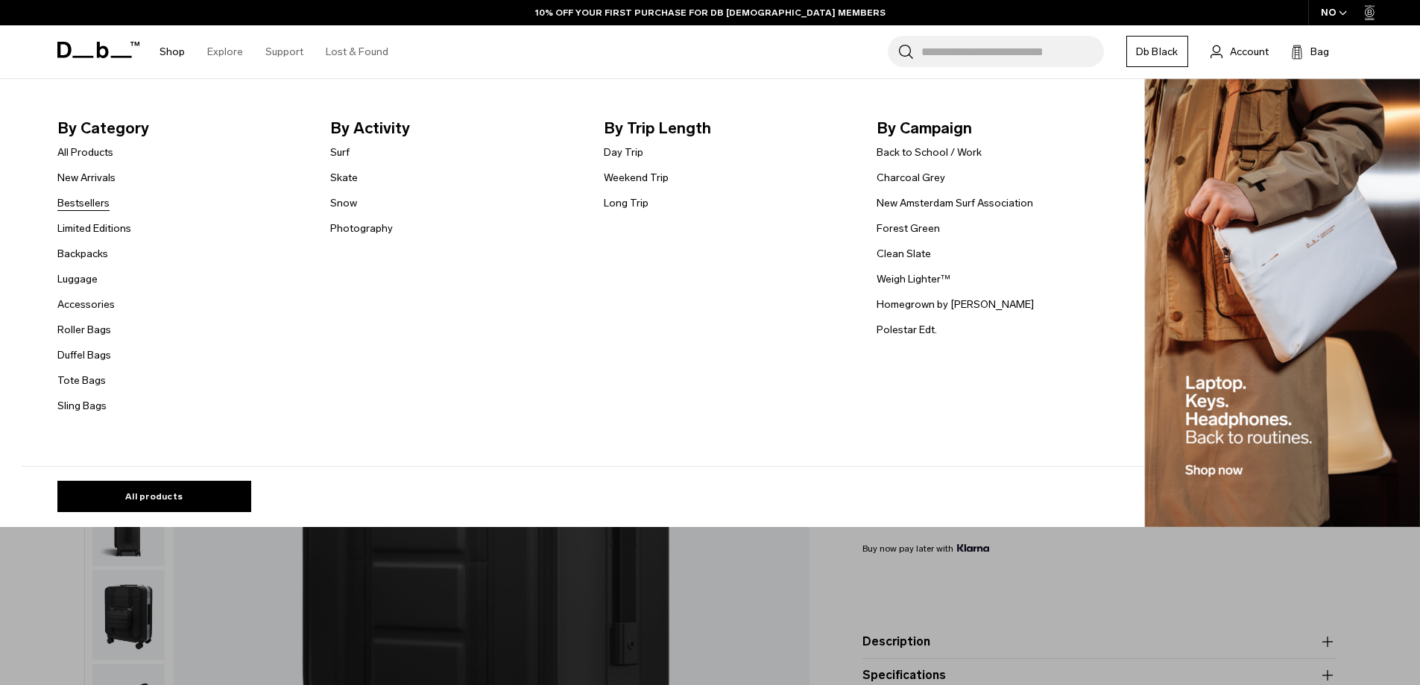
click at [106, 205] on link "Bestsellers" at bounding box center [83, 203] width 52 height 16
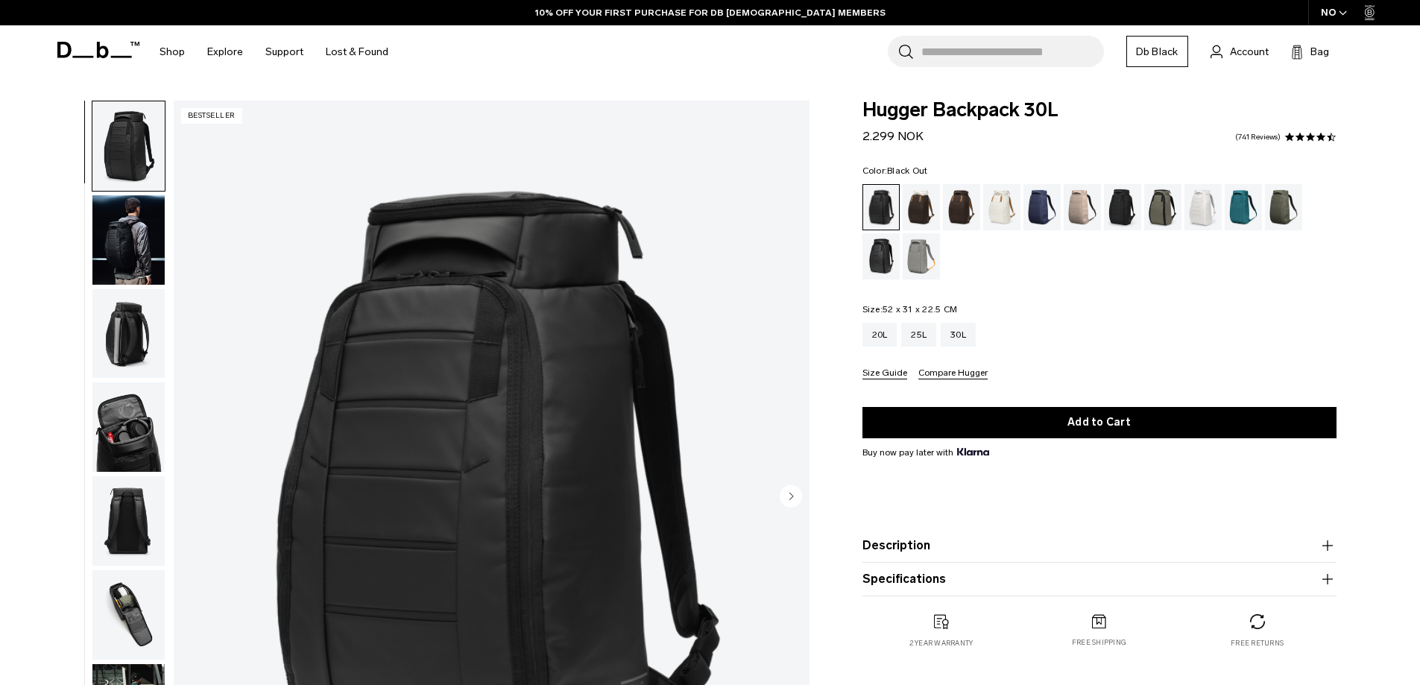
click at [1341, 10] on icon "button" at bounding box center [1343, 12] width 8 height 5
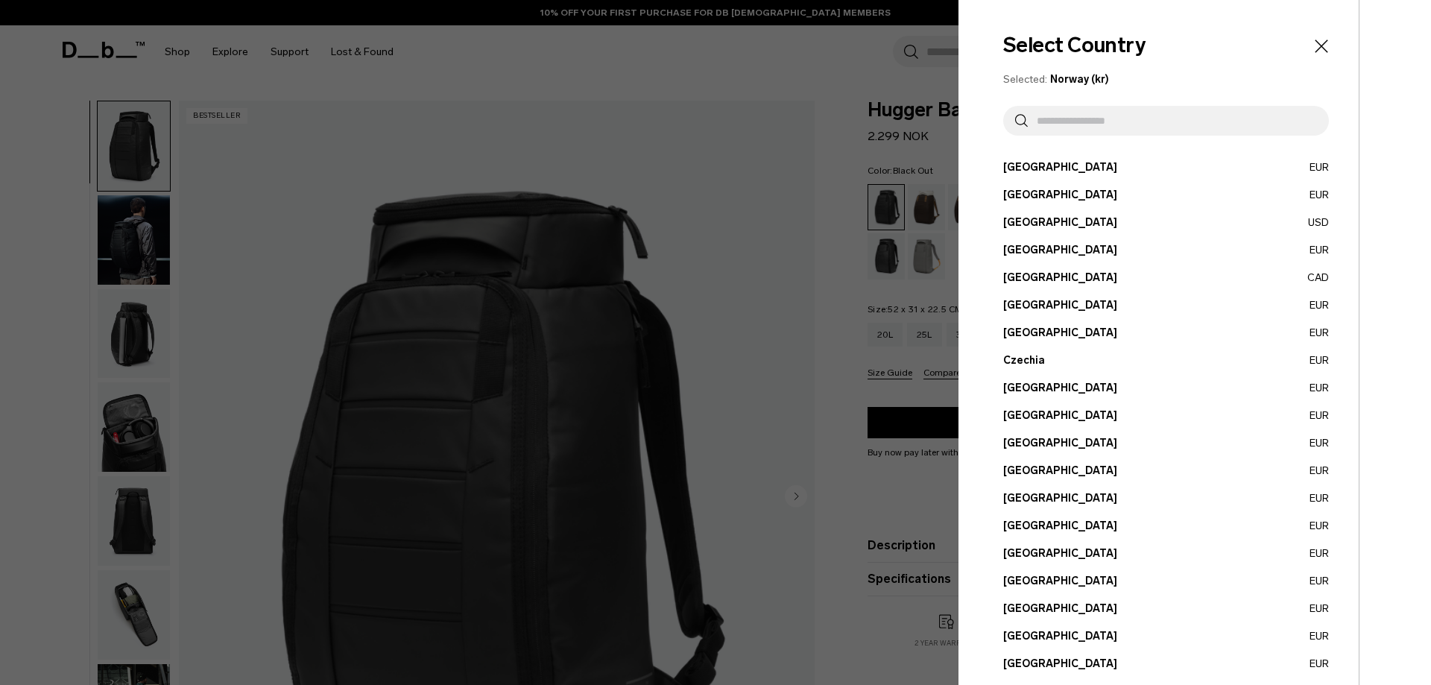
click at [1108, 127] on input "text" at bounding box center [1172, 121] width 289 height 30
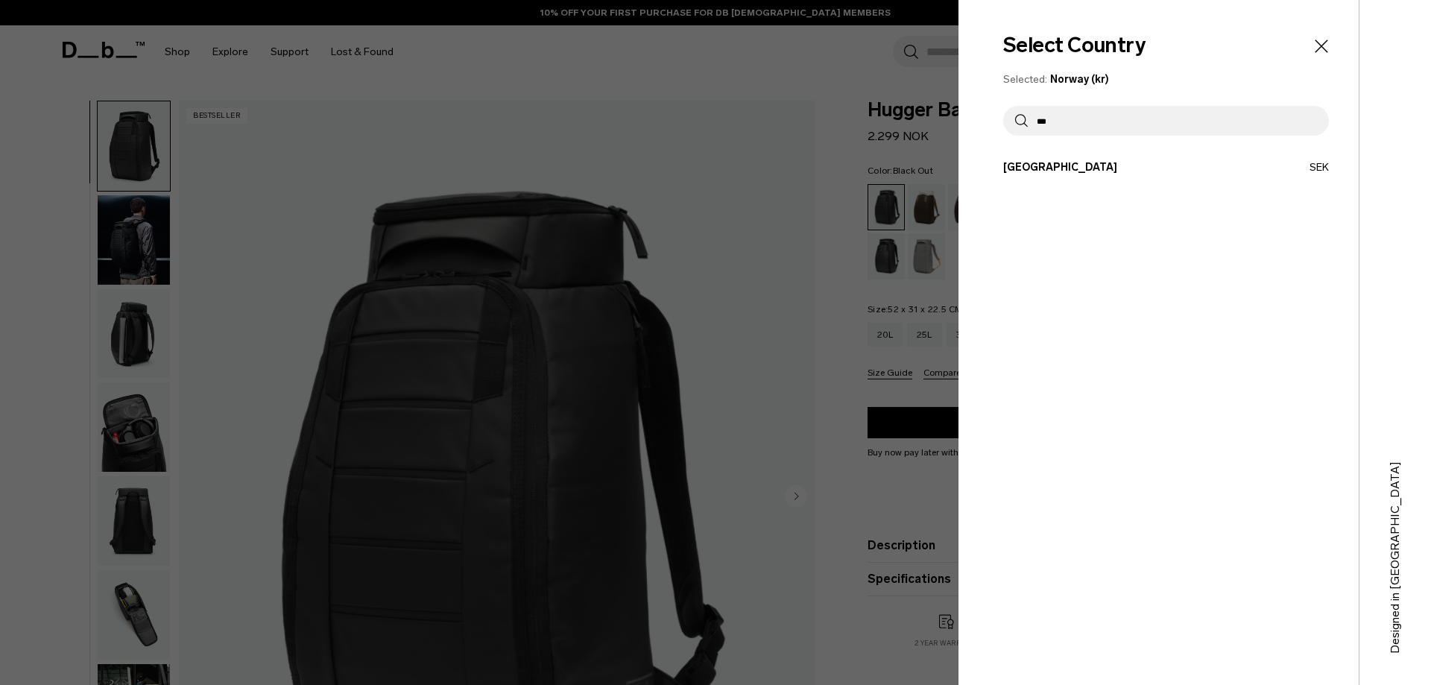
type input "***"
click at [1063, 171] on button "Sweden SEK" at bounding box center [1166, 168] width 326 height 16
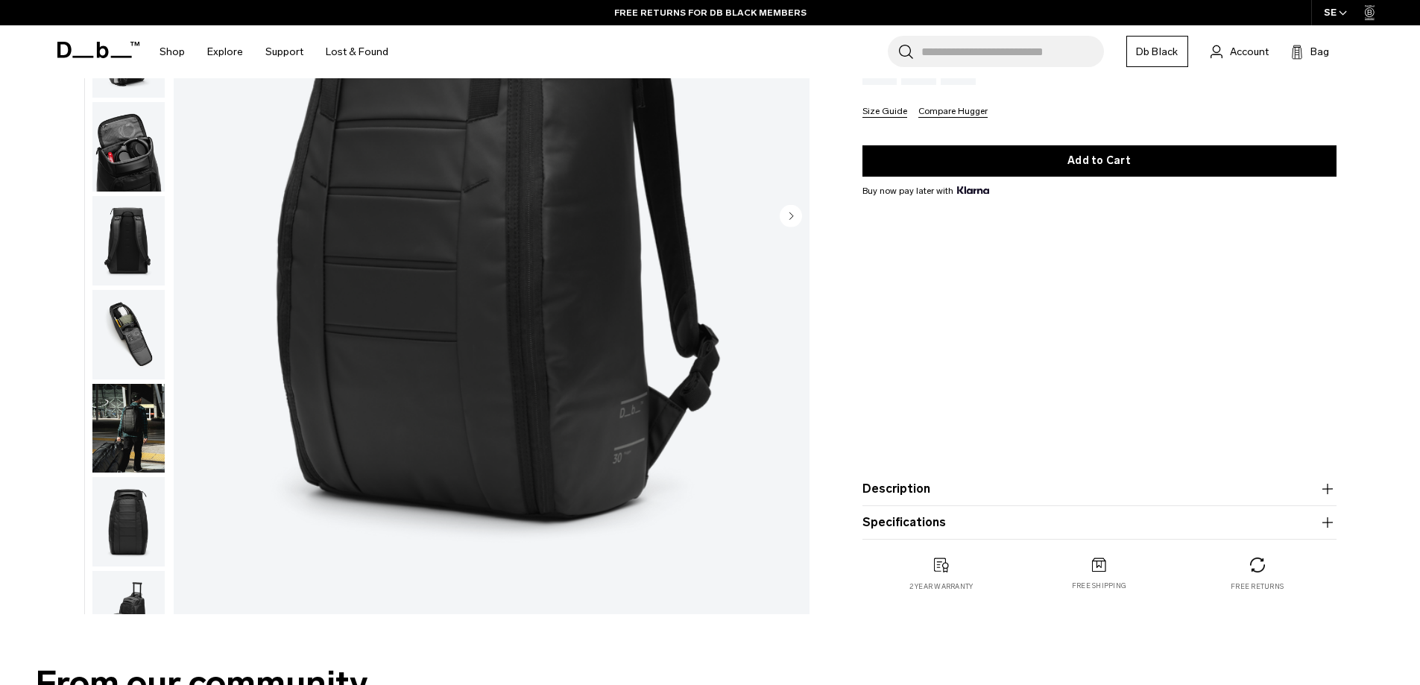
scroll to position [298, 0]
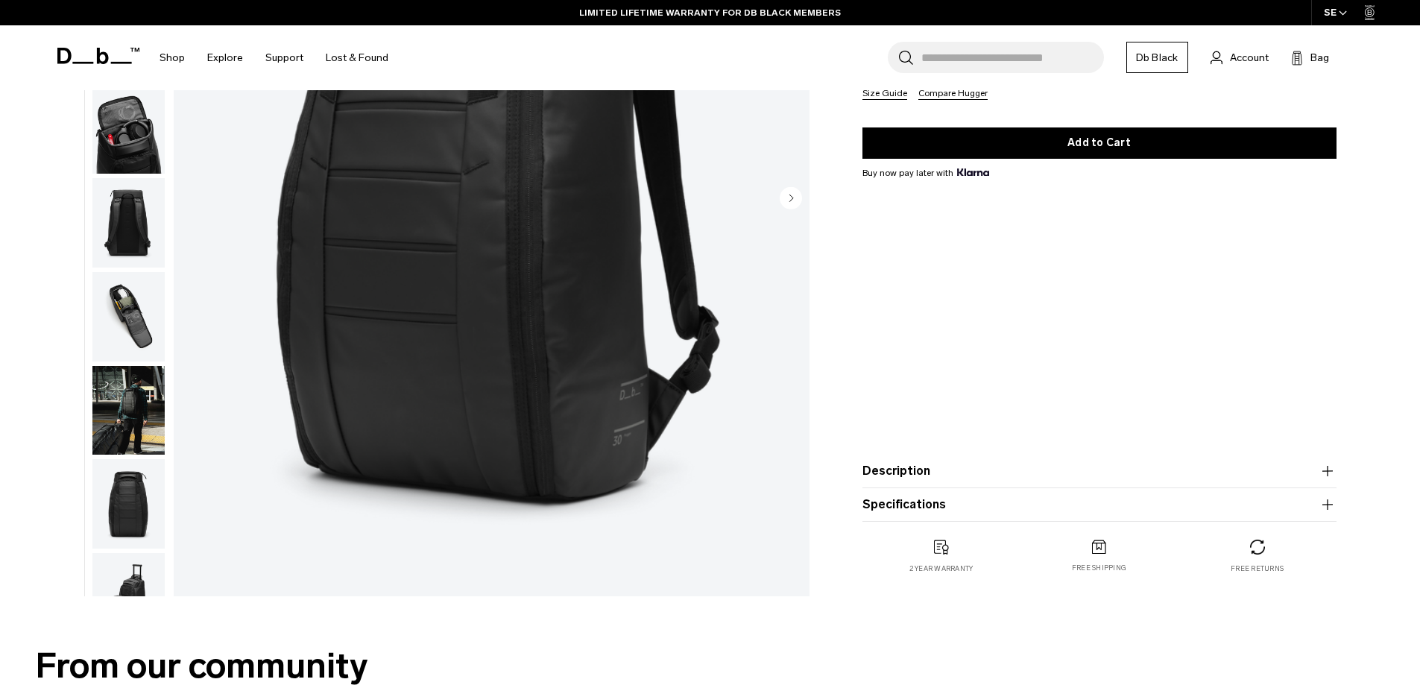
click at [941, 472] on button "Description" at bounding box center [1099, 471] width 474 height 18
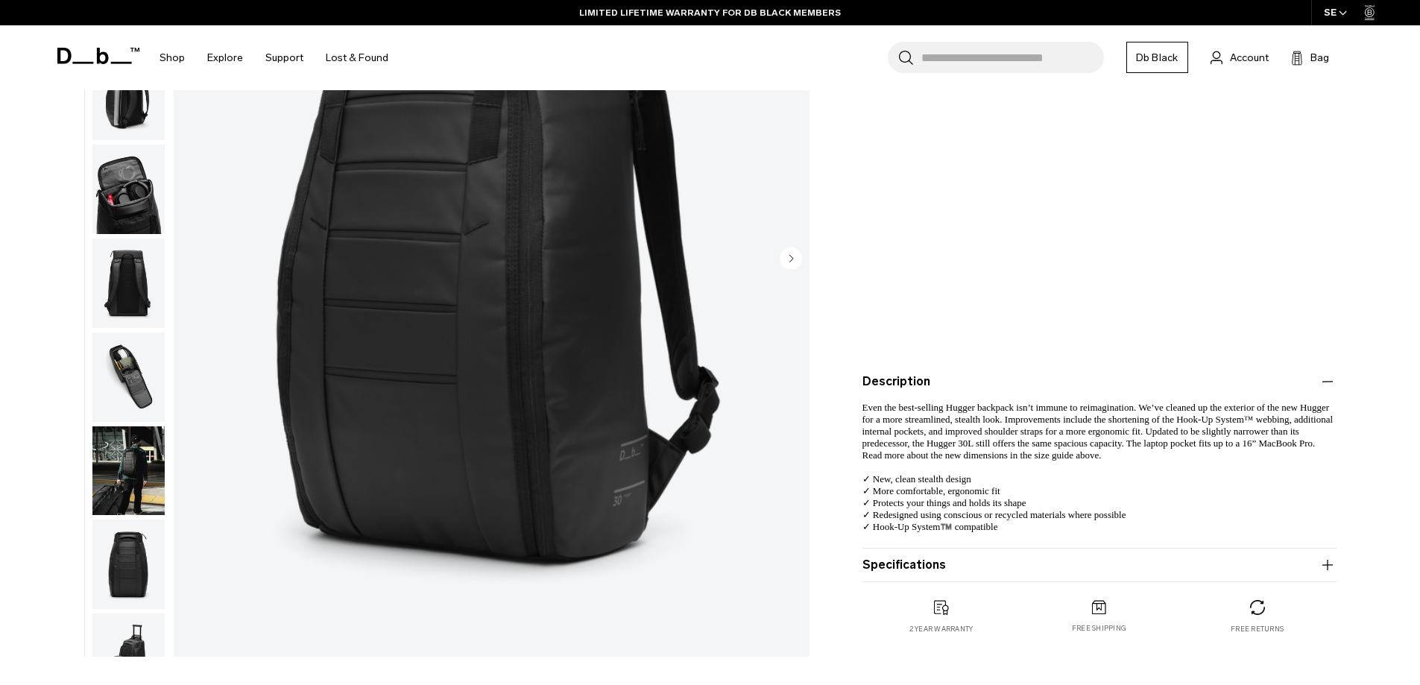
scroll to position [373, 0]
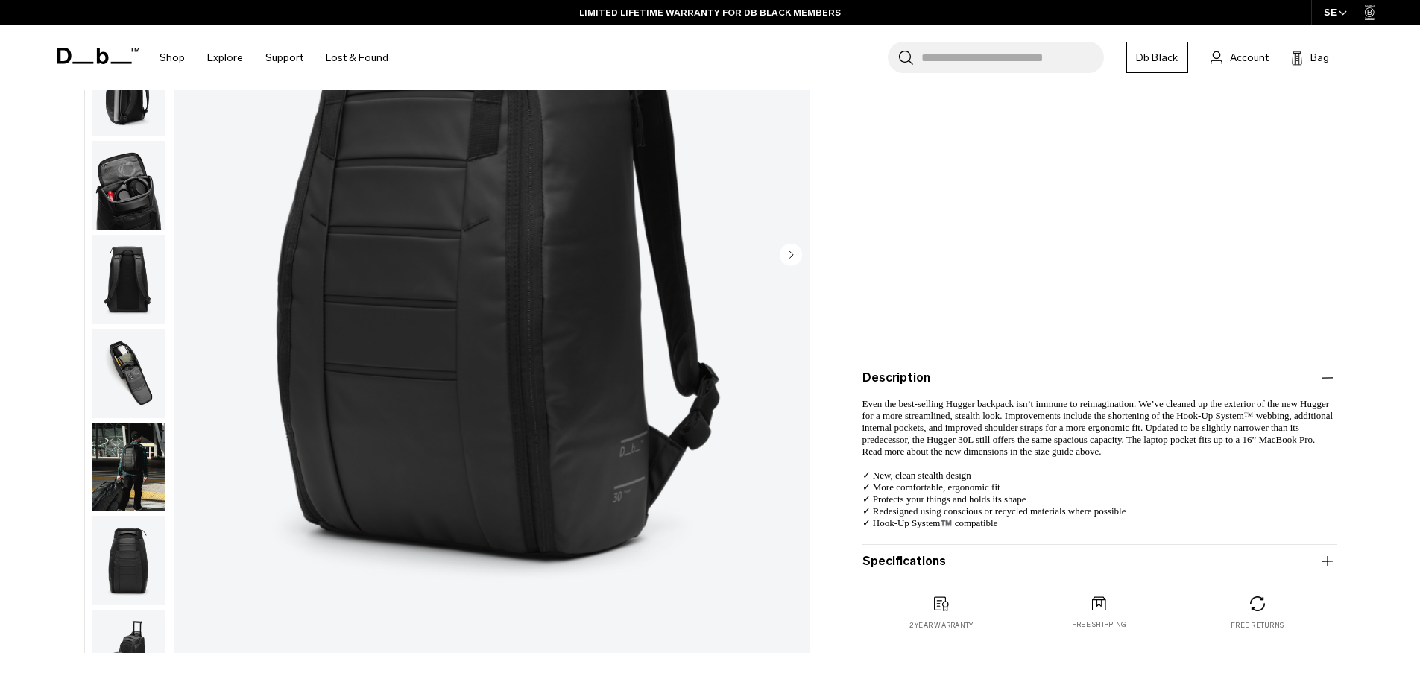
click at [924, 560] on button "Specifications" at bounding box center [1099, 561] width 474 height 18
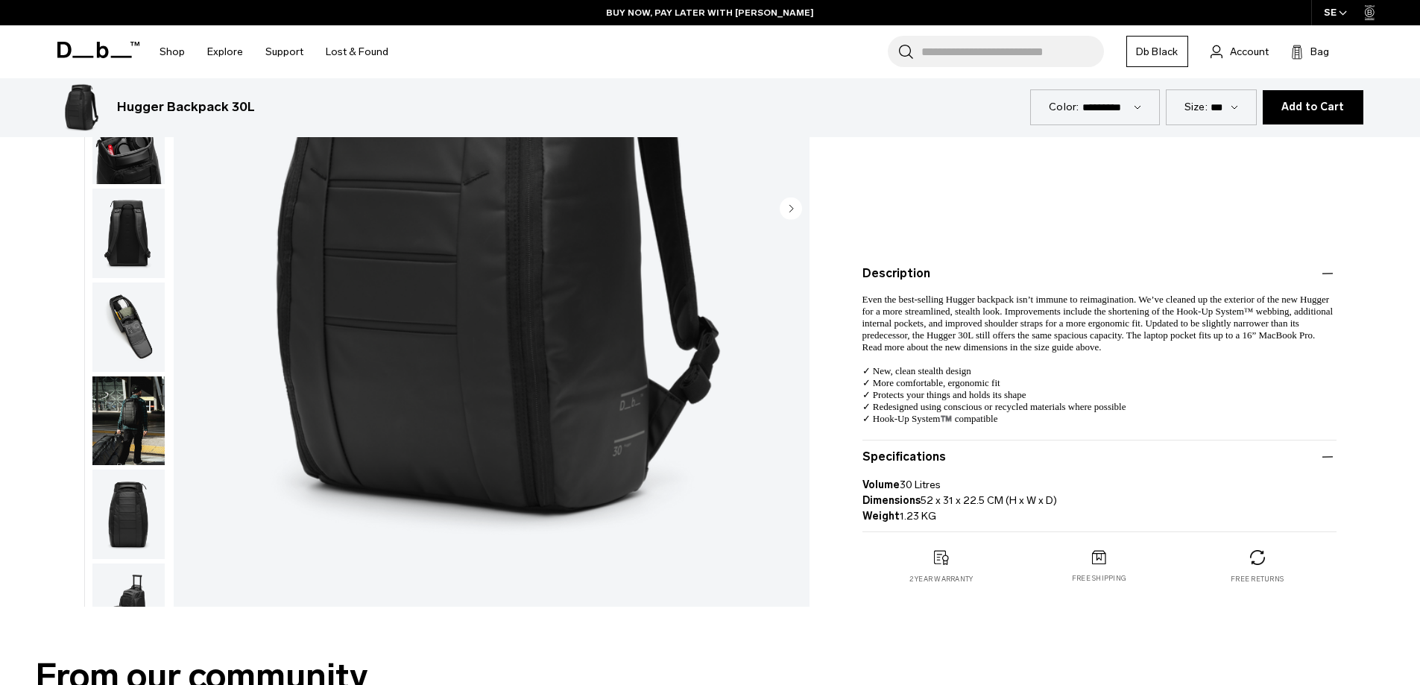
scroll to position [447, 0]
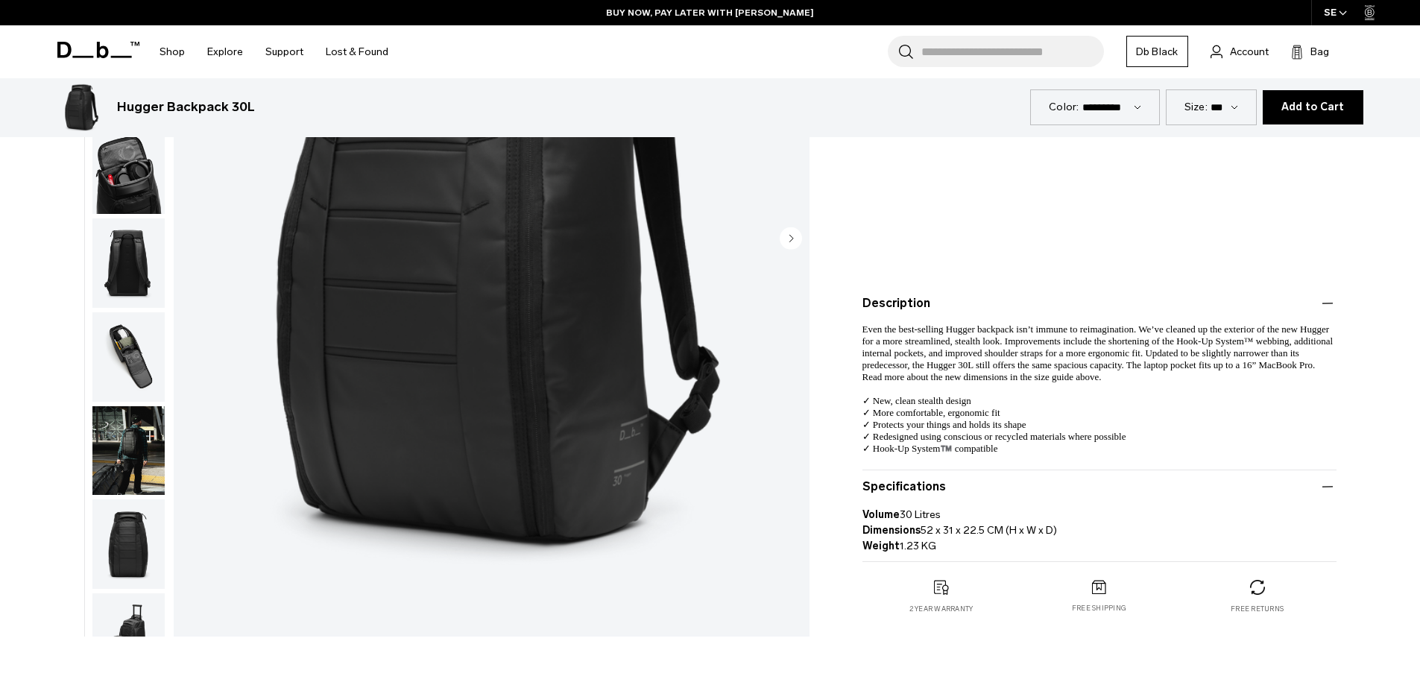
click at [121, 456] on img "button" at bounding box center [128, 449] width 72 height 89
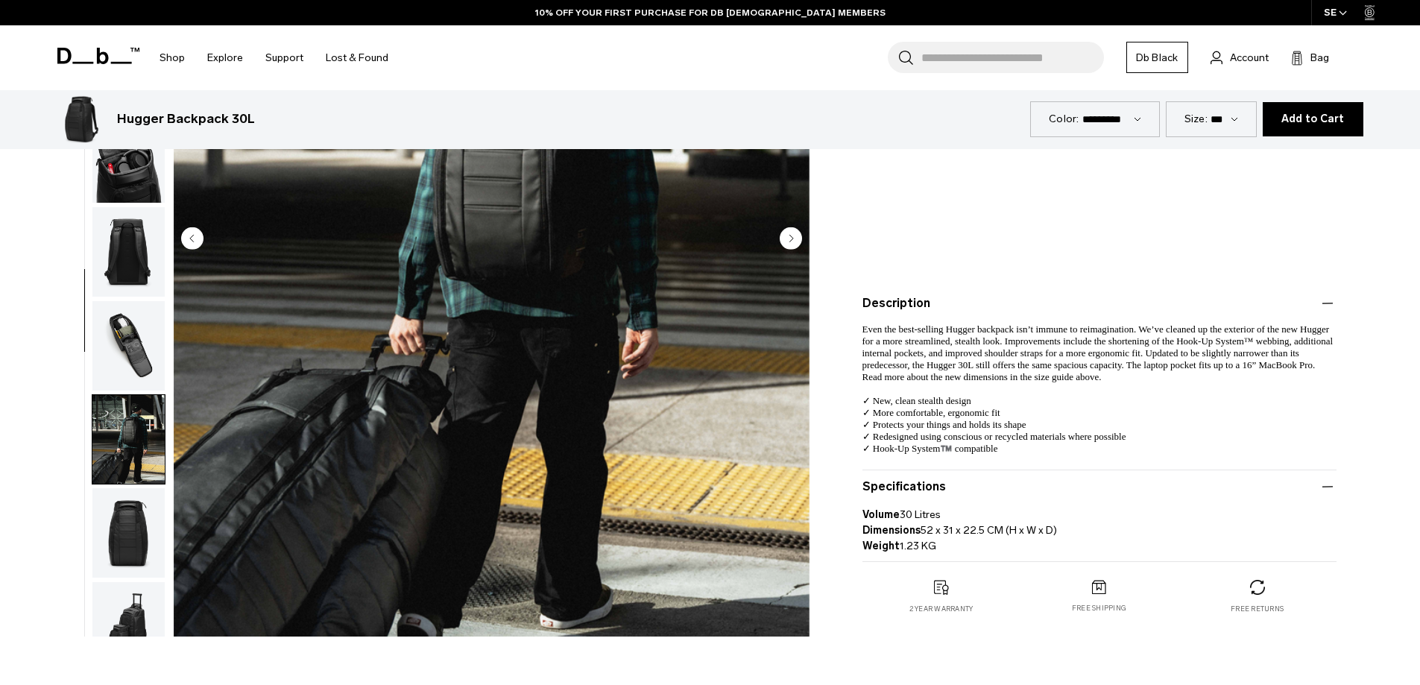
click at [140, 538] on img "button" at bounding box center [128, 532] width 72 height 89
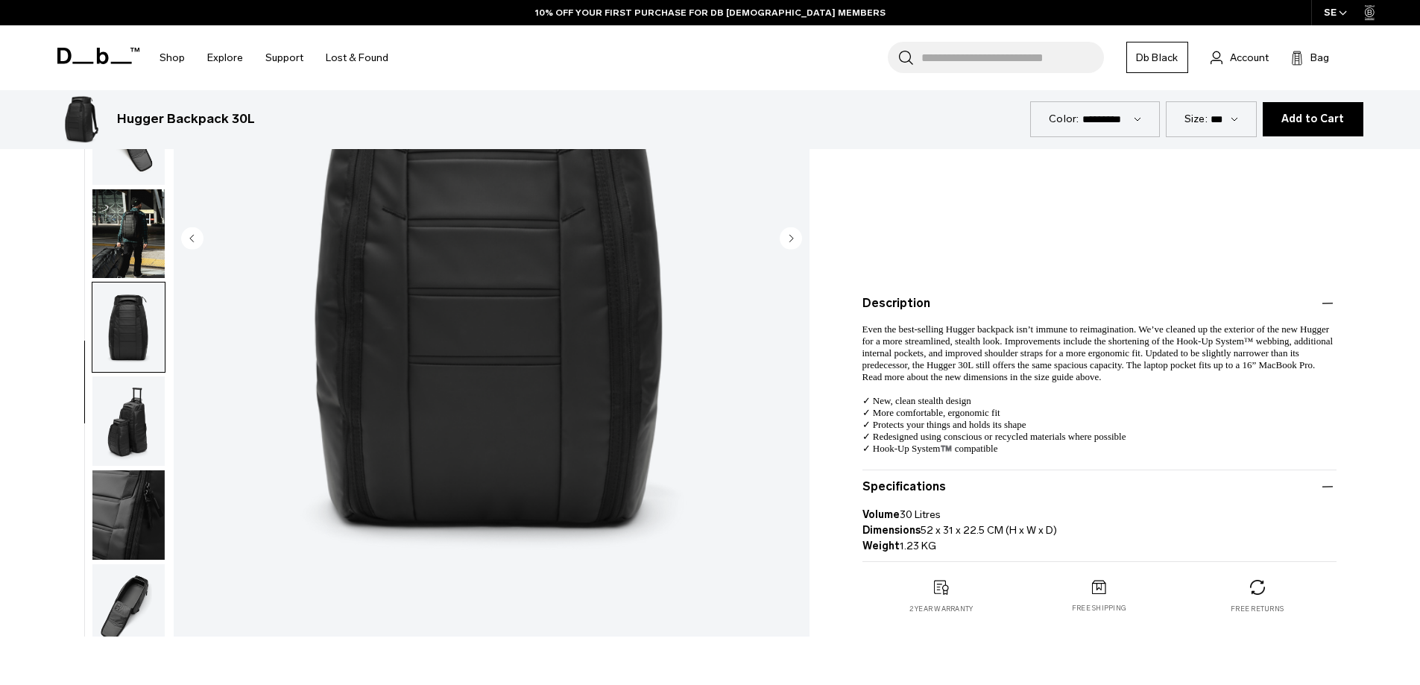
scroll to position [235, 0]
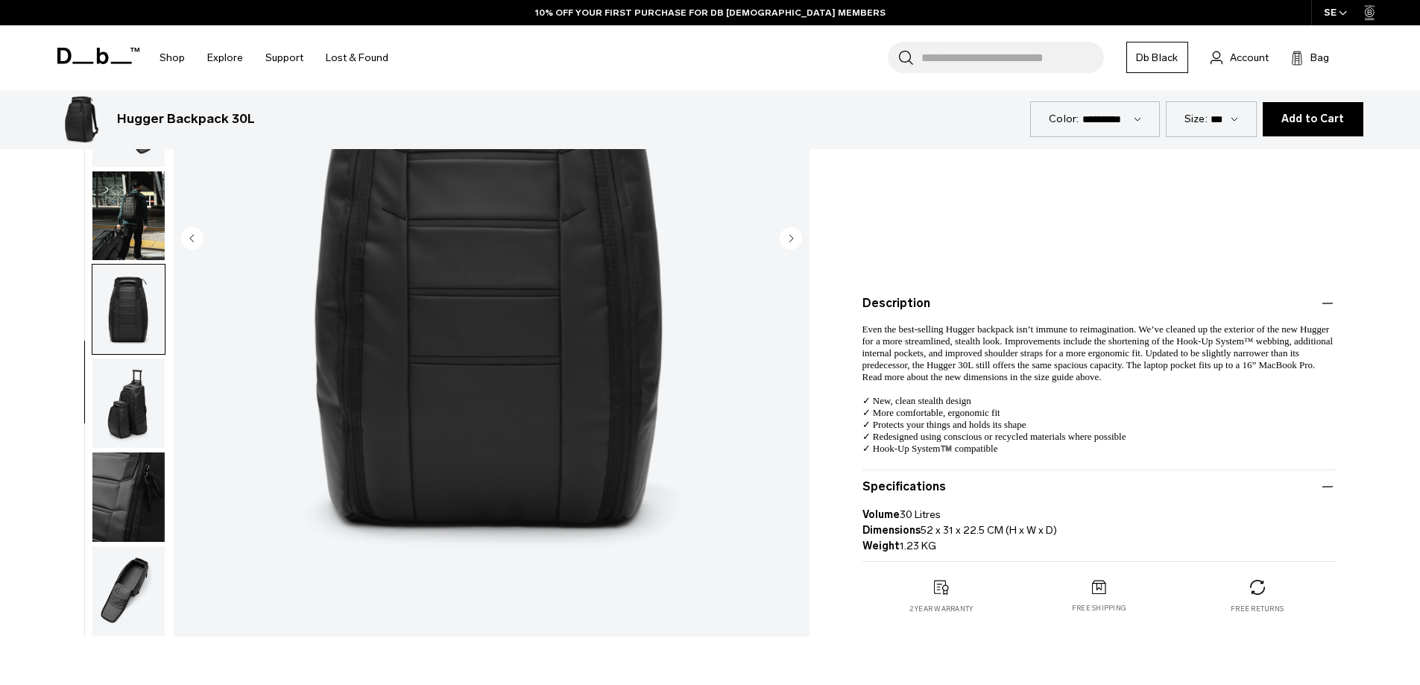
click at [132, 422] on img "button" at bounding box center [128, 403] width 72 height 89
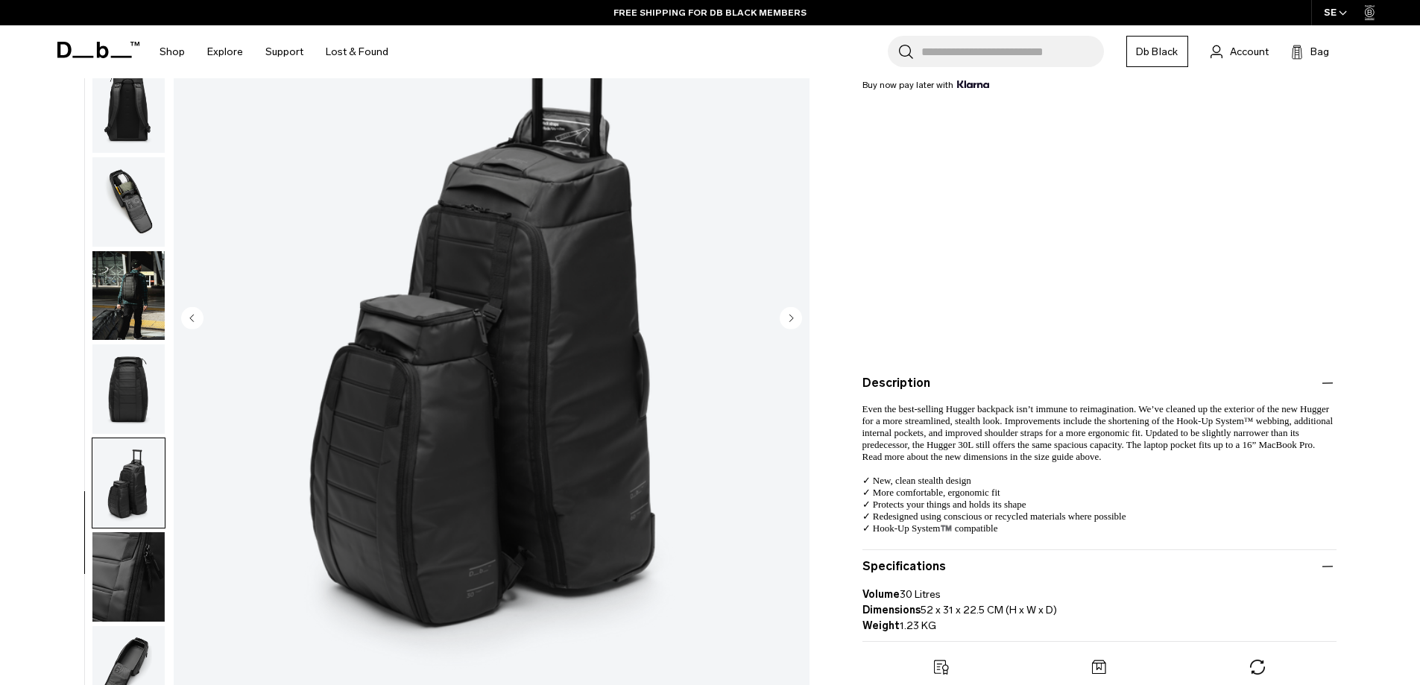
scroll to position [373, 0]
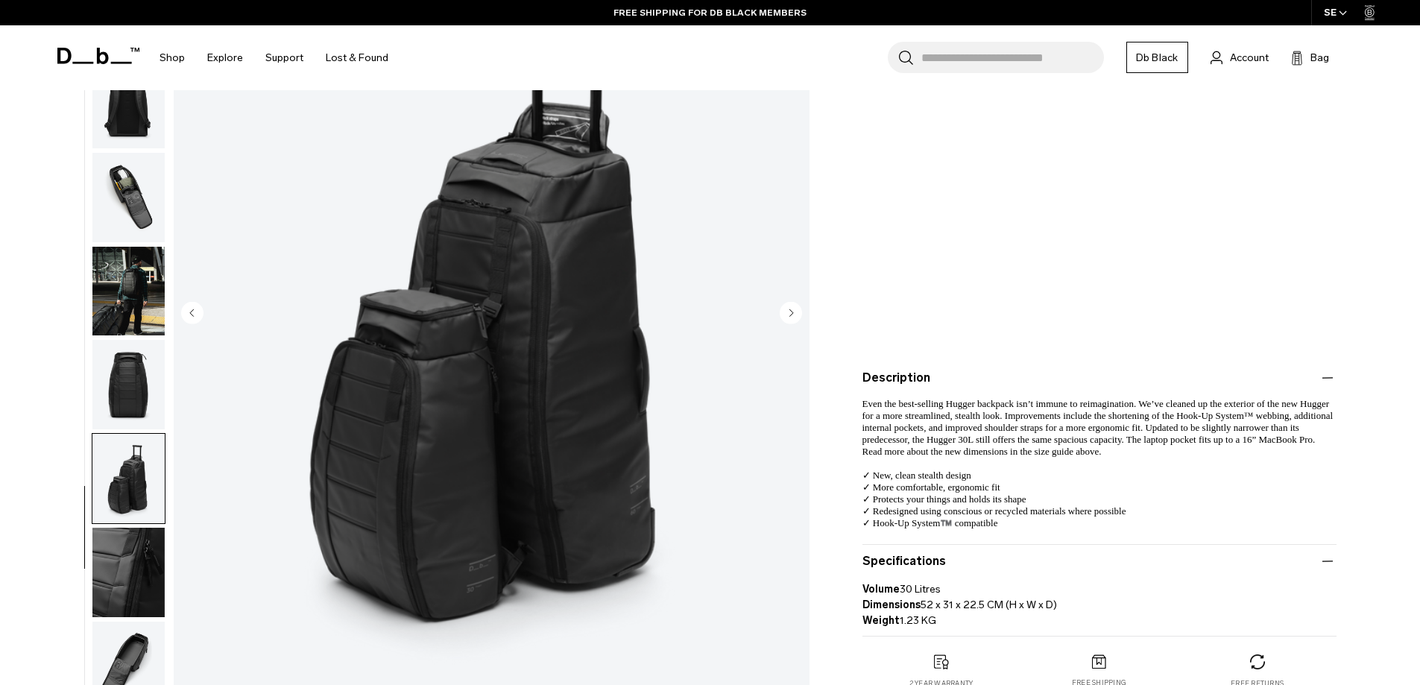
click at [124, 662] on img "button" at bounding box center [128, 666] width 72 height 89
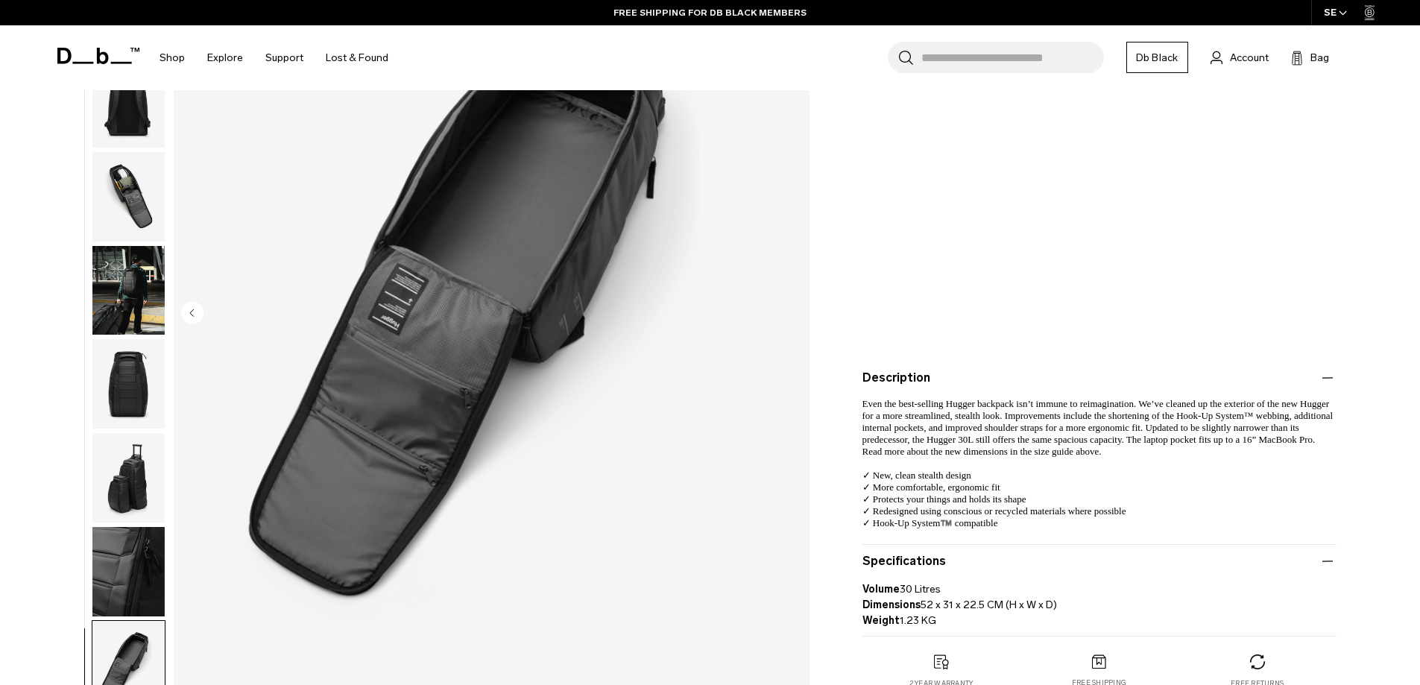
click at [138, 578] on img "button" at bounding box center [128, 571] width 72 height 89
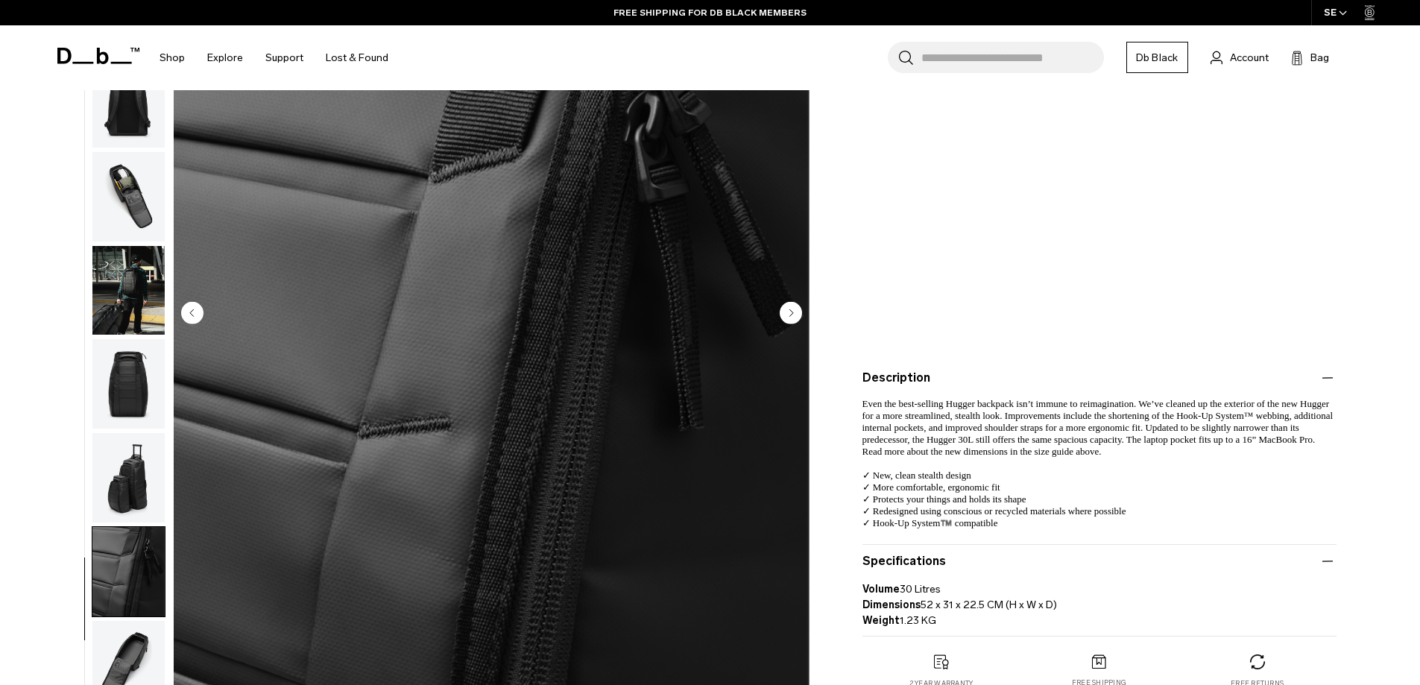
click at [134, 632] on img "button" at bounding box center [128, 665] width 72 height 89
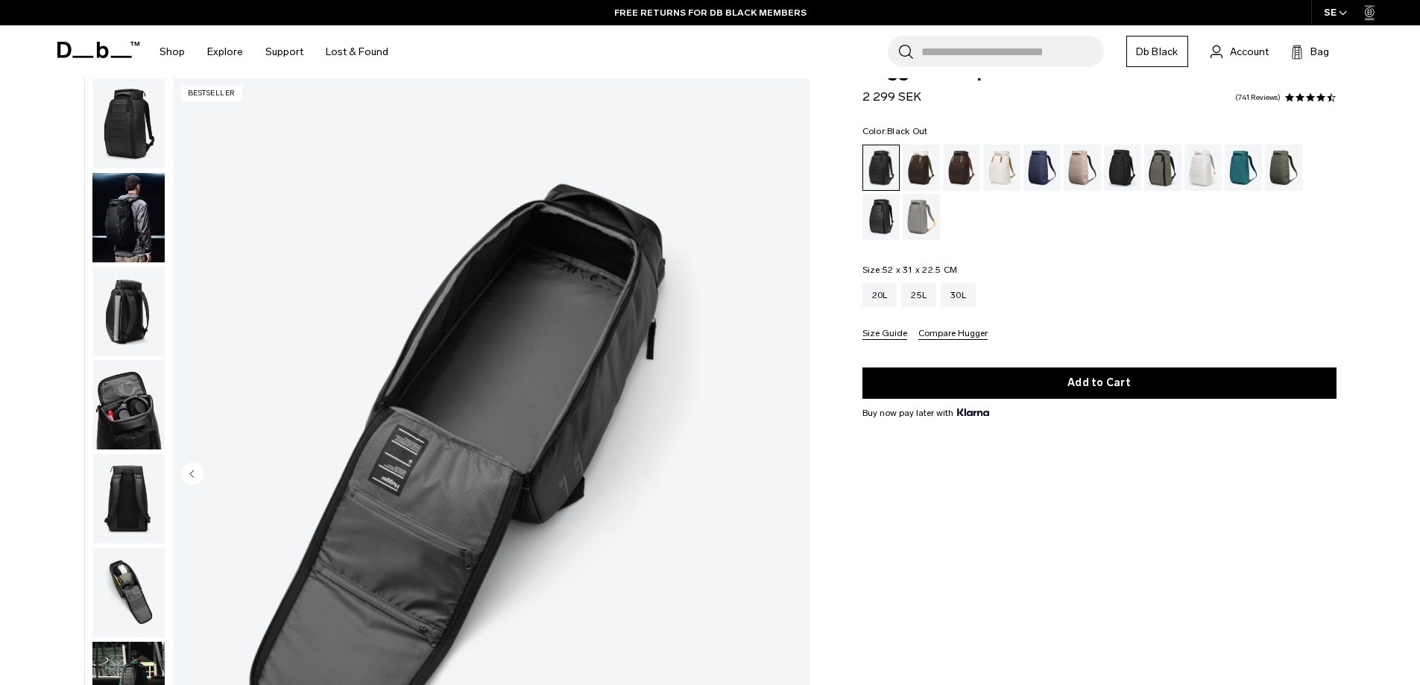
scroll to position [0, 0]
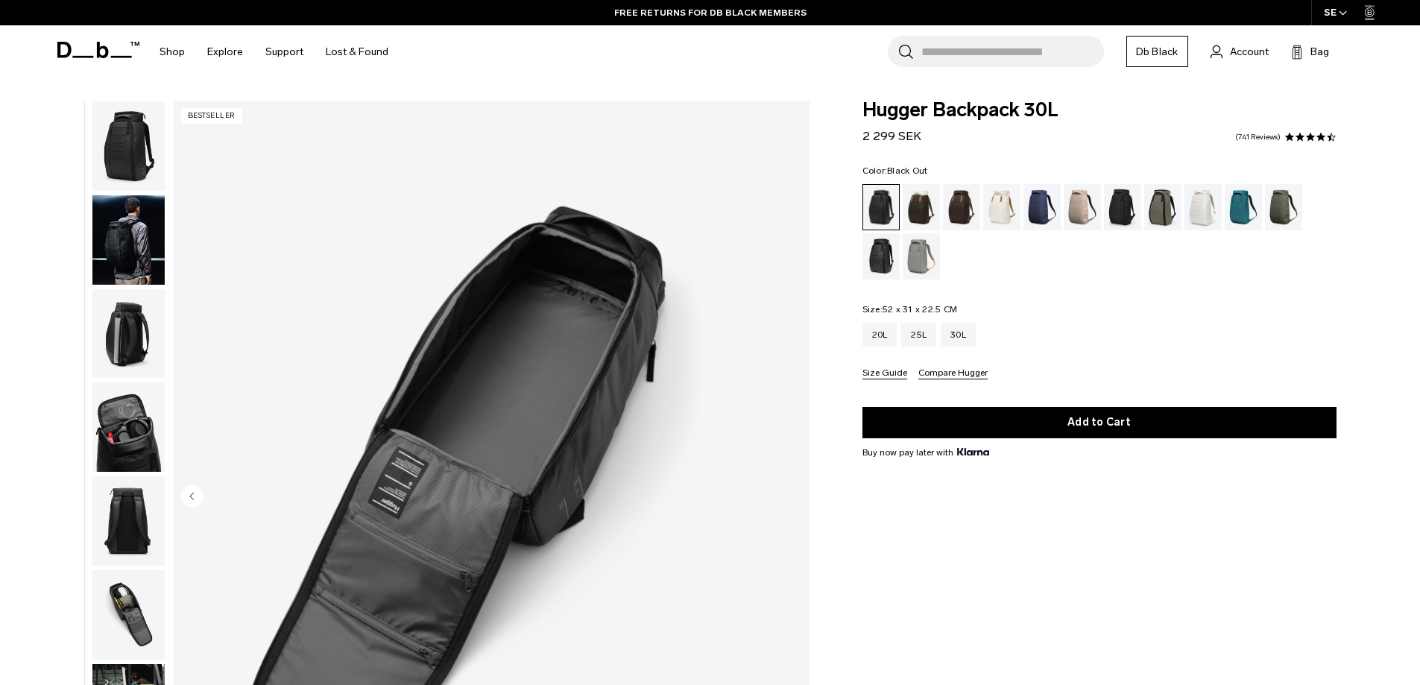
click at [123, 160] on img "button" at bounding box center [128, 145] width 72 height 89
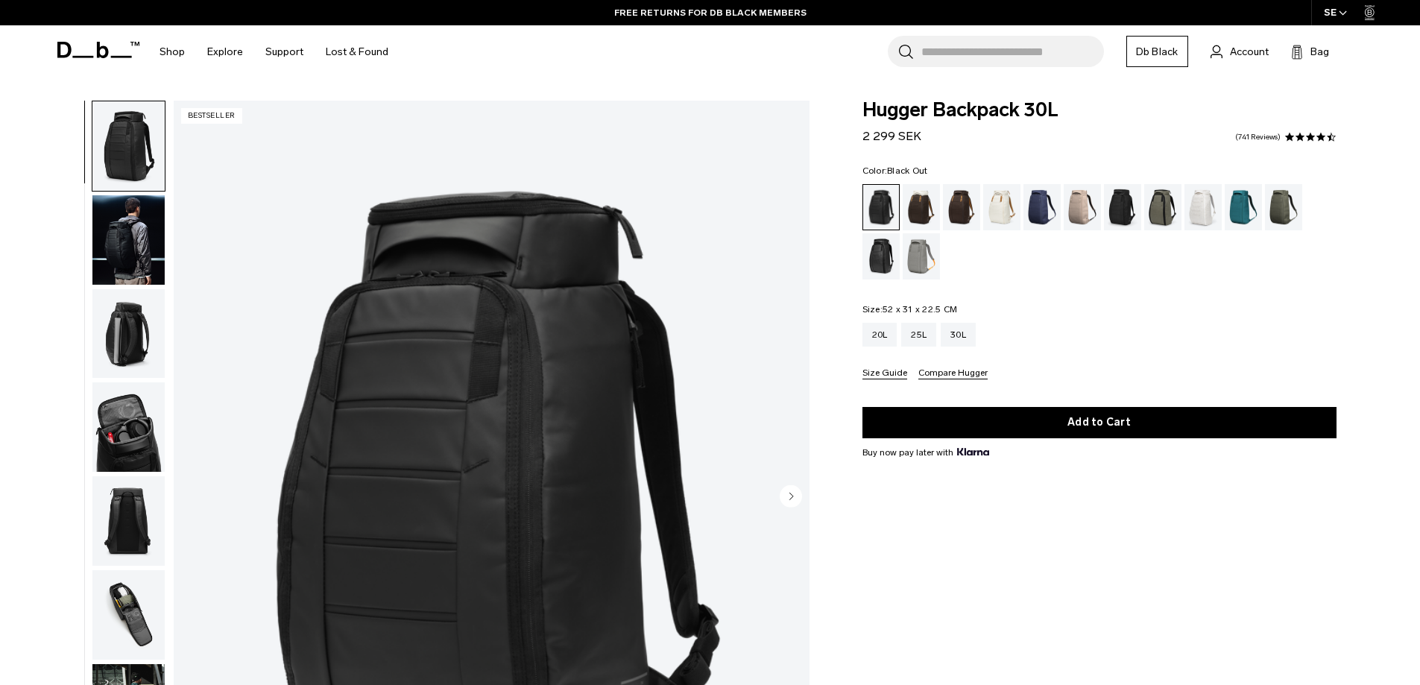
click at [131, 461] on img "button" at bounding box center [128, 426] width 72 height 89
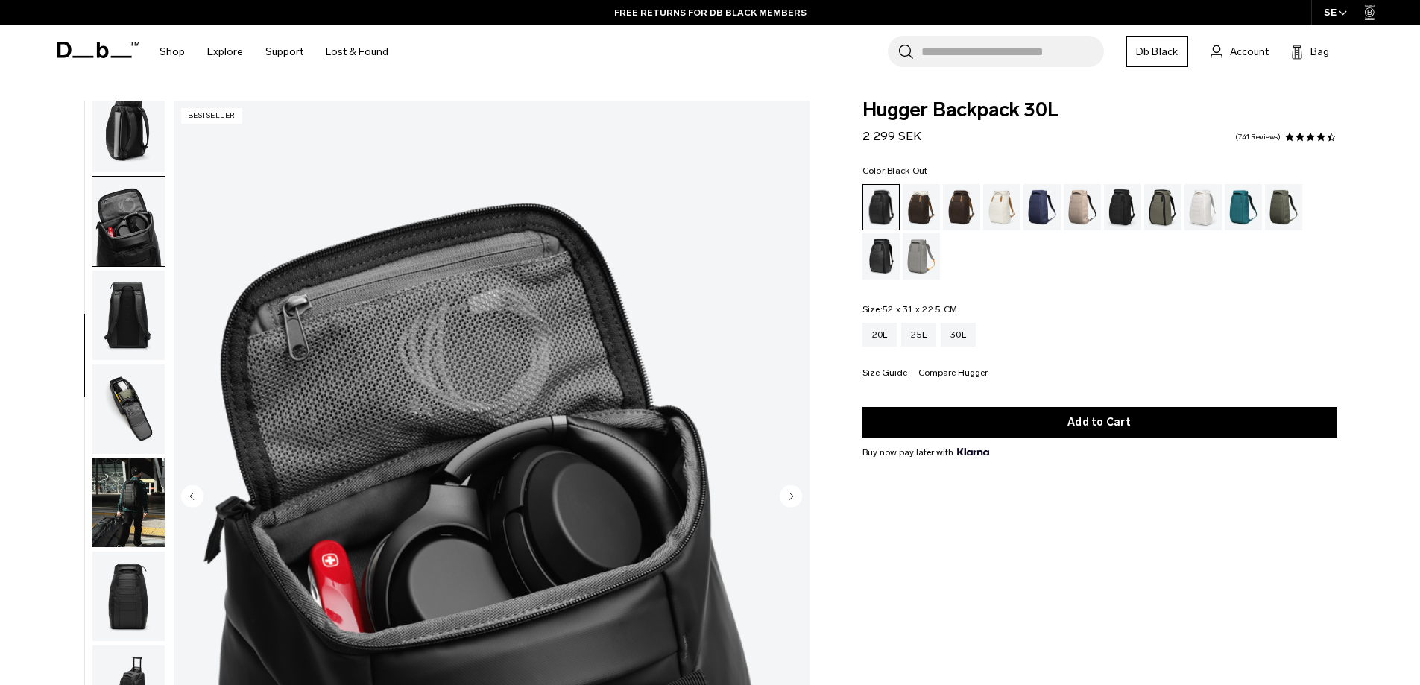
scroll to position [235, 0]
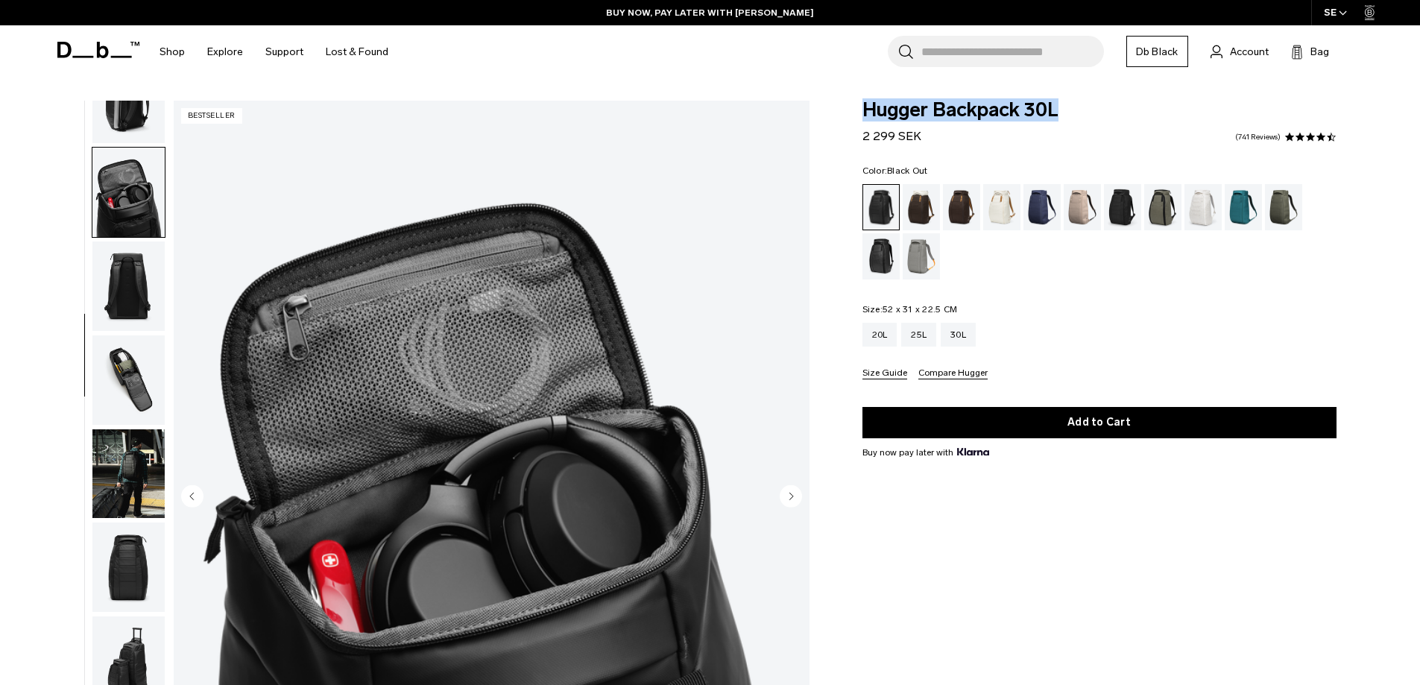
drag, startPoint x: 861, startPoint y: 107, endPoint x: 1058, endPoint y: 104, distance: 197.6
click at [1058, 104] on div "Hugger Backpack 30L 2 299 SEK 4.6 star rating 741 Reviews Color: Black Out Out …" at bounding box center [1100, 596] width 564 height 991
copy span "Hugger Backpack 30L"
